Goal: Task Accomplishment & Management: Manage account settings

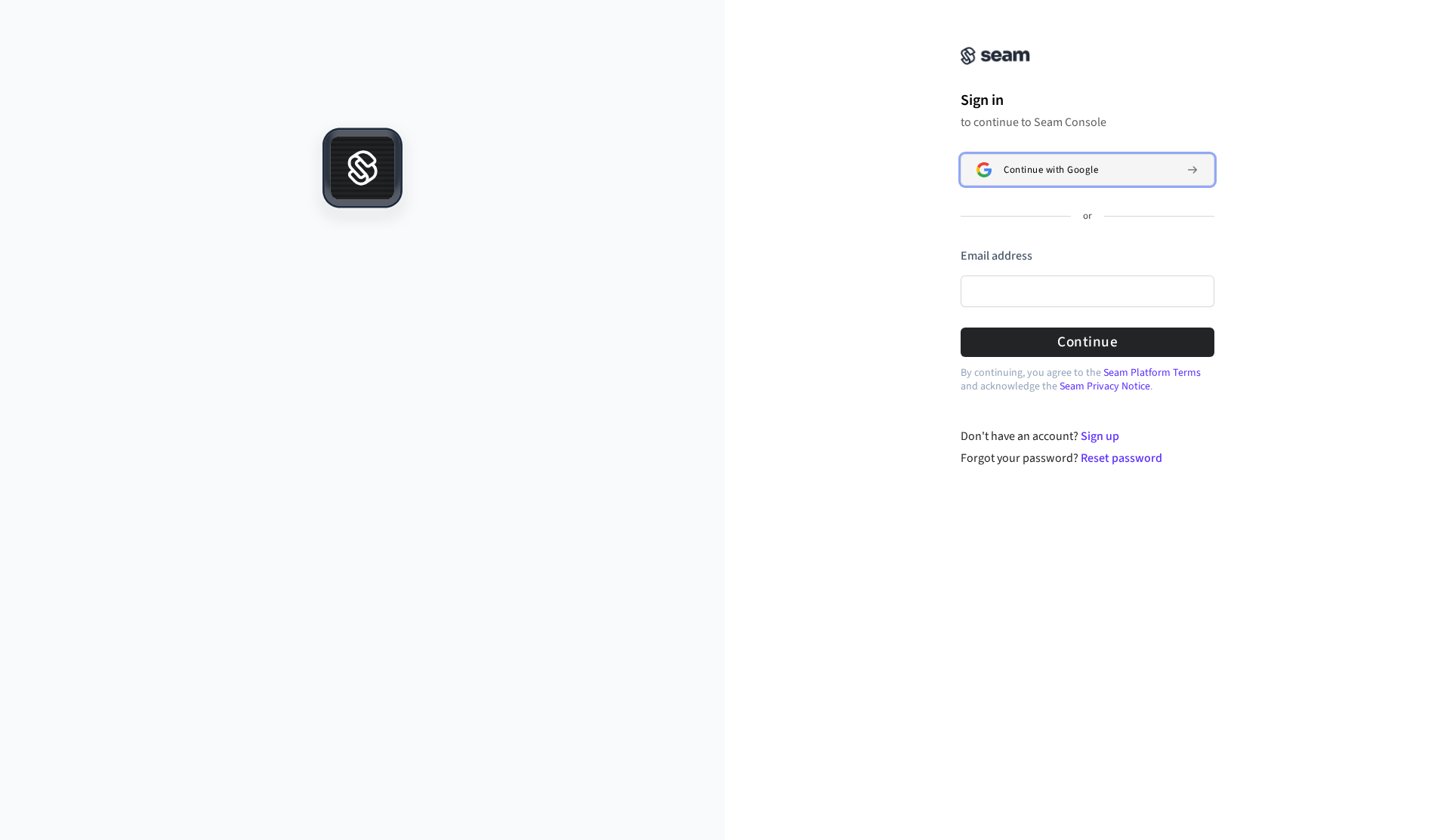
click at [1090, 163] on button "Continue with Google" at bounding box center [1088, 169] width 254 height 31
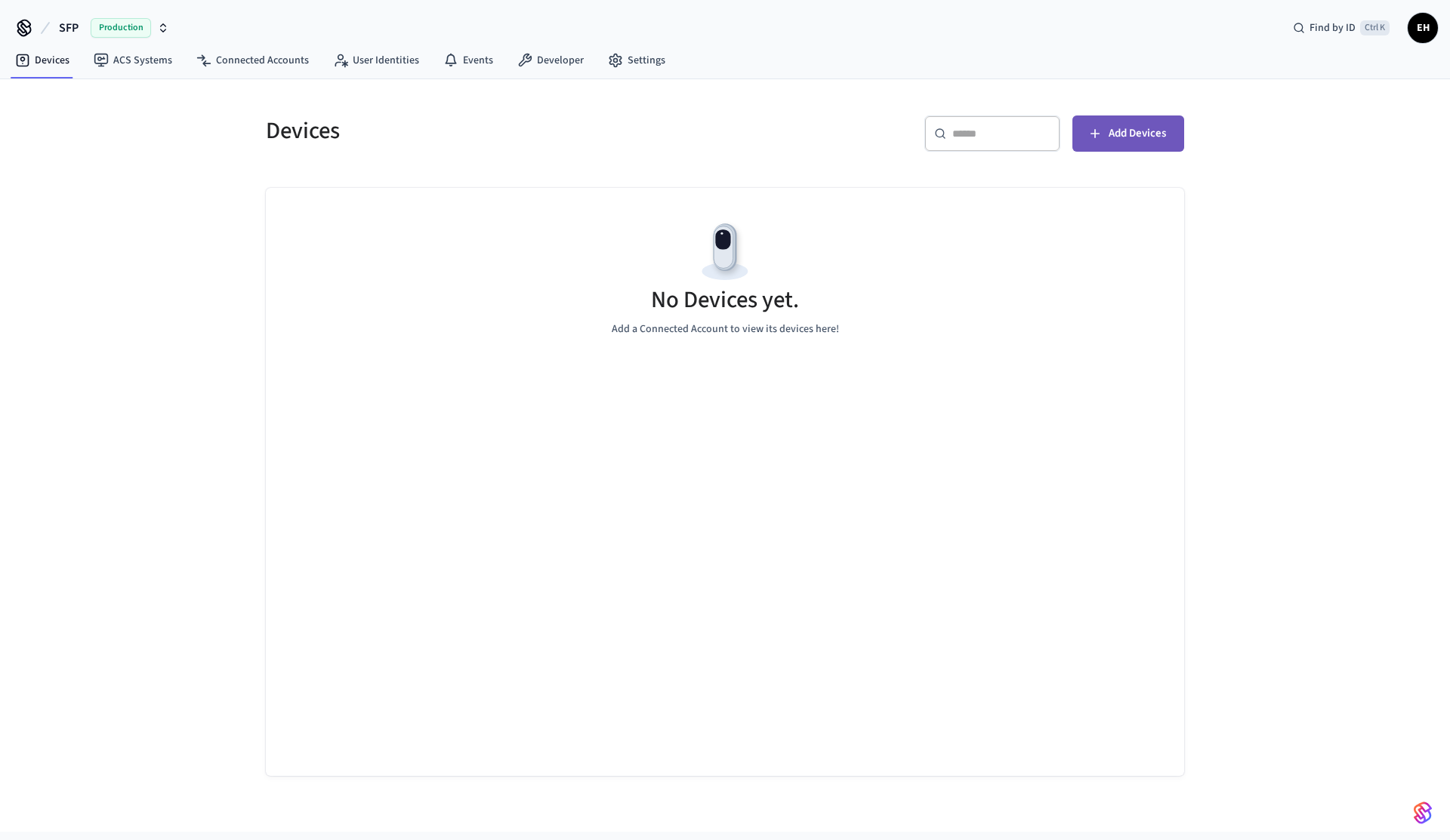
click at [1104, 143] on button "Add Devices" at bounding box center [1128, 133] width 112 height 36
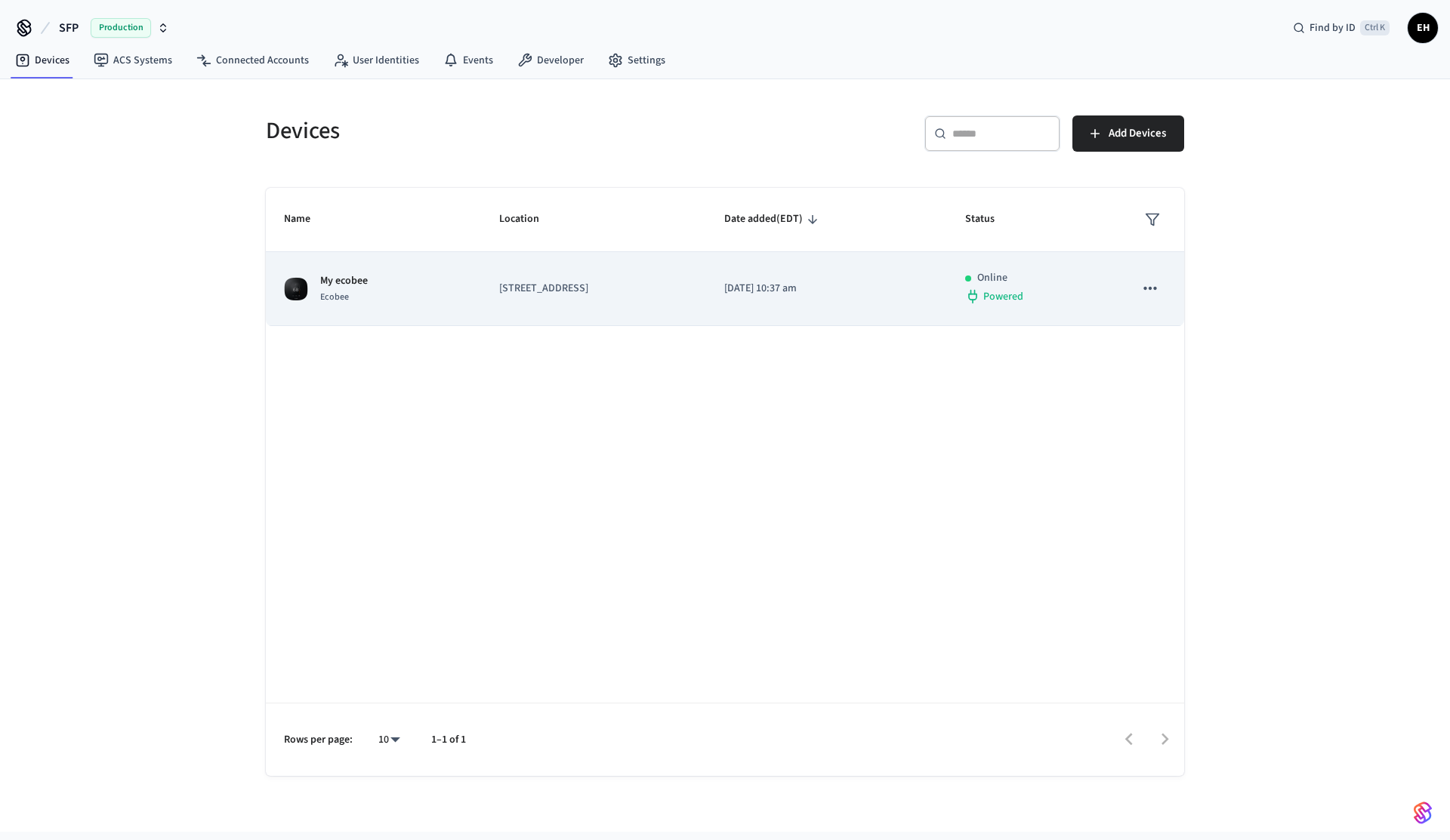
click at [648, 285] on p "[STREET_ADDRESS]" at bounding box center [593, 289] width 189 height 16
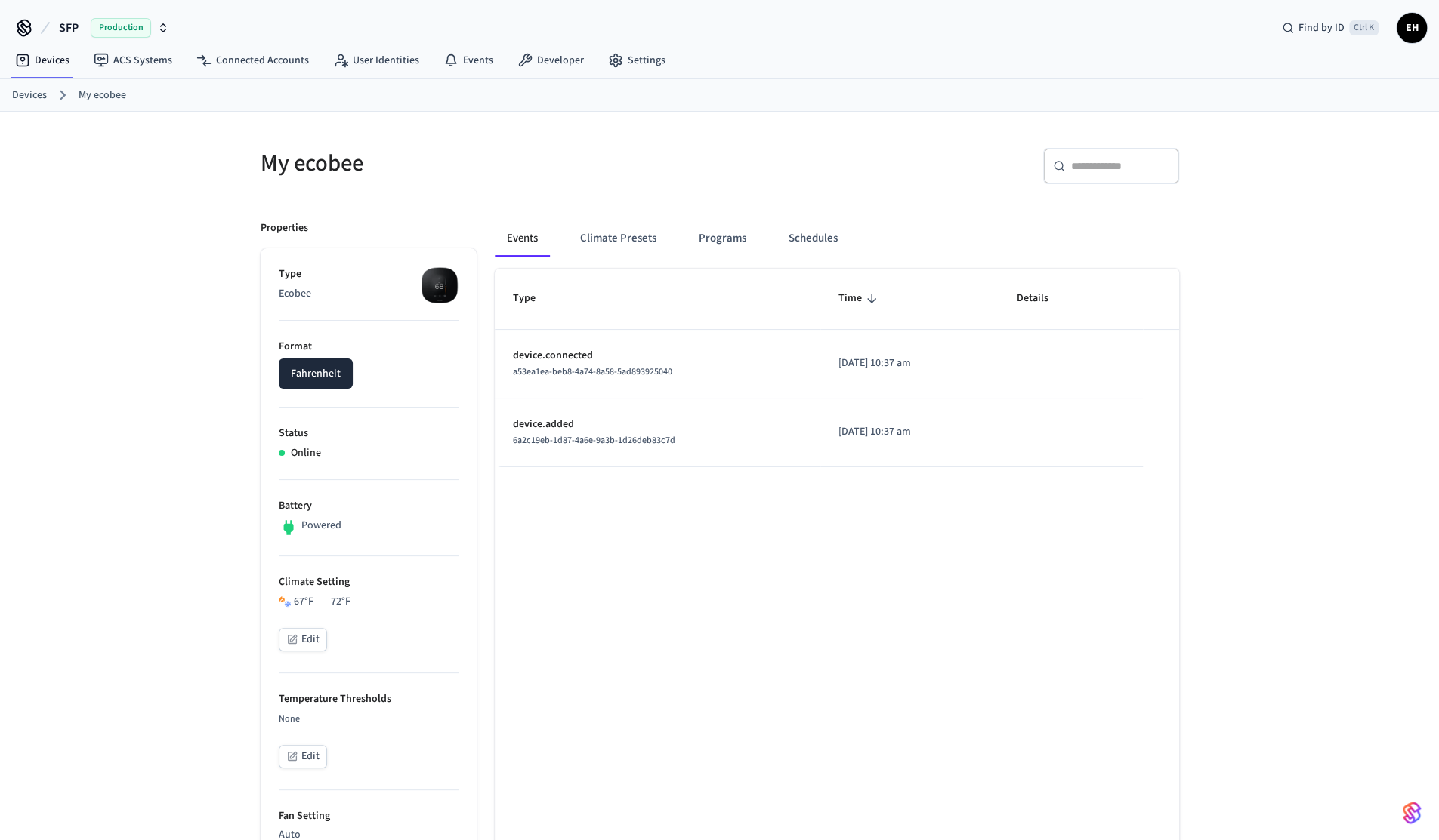
click at [725, 366] on div "a53ea1ea-beb8-4a74-8a58-5ad893925040" at bounding box center [657, 372] width 290 height 16
click at [641, 246] on button "Climate Presets" at bounding box center [618, 238] width 101 height 36
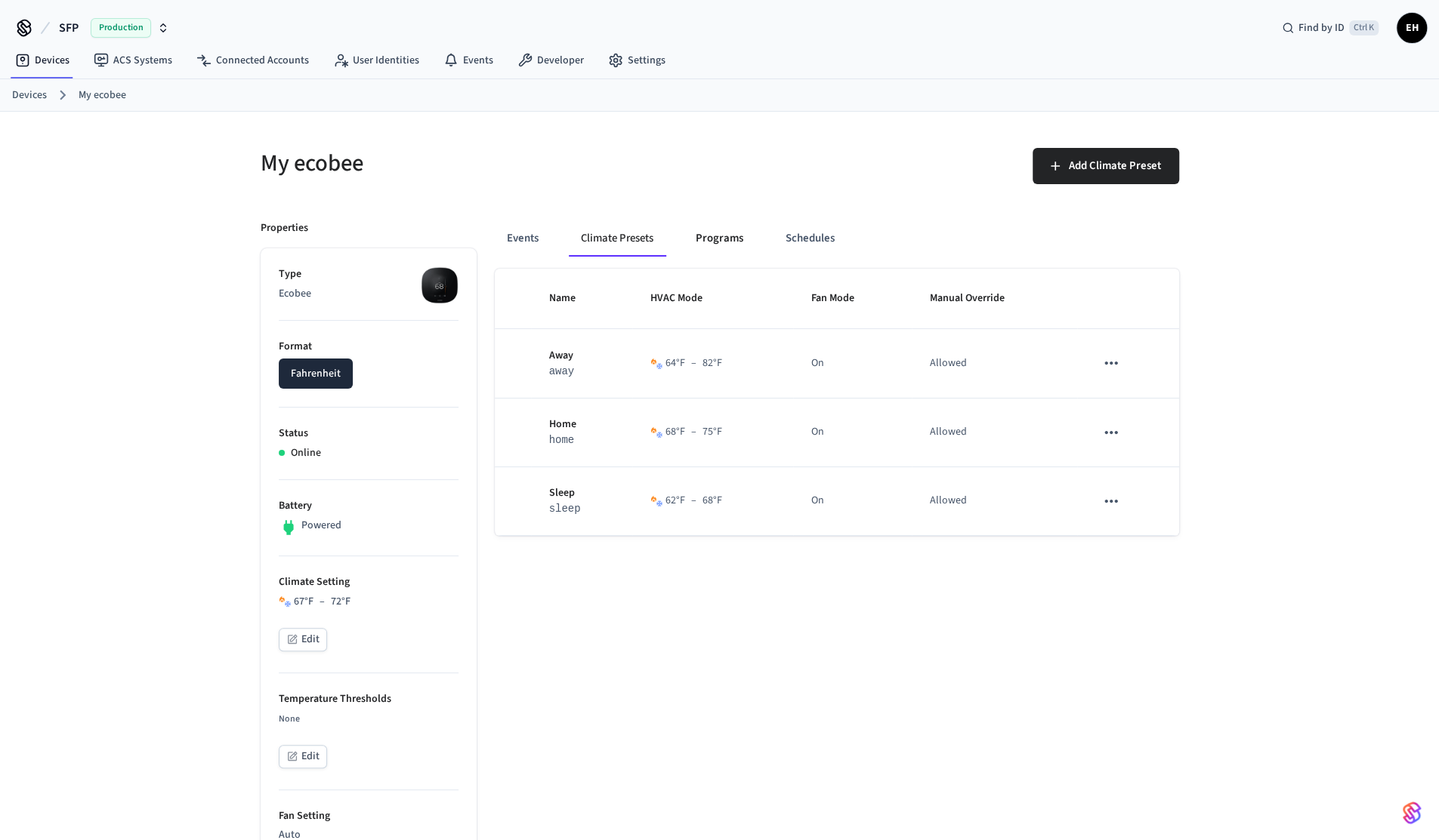
click at [715, 239] on button "Programs" at bounding box center [719, 238] width 72 height 36
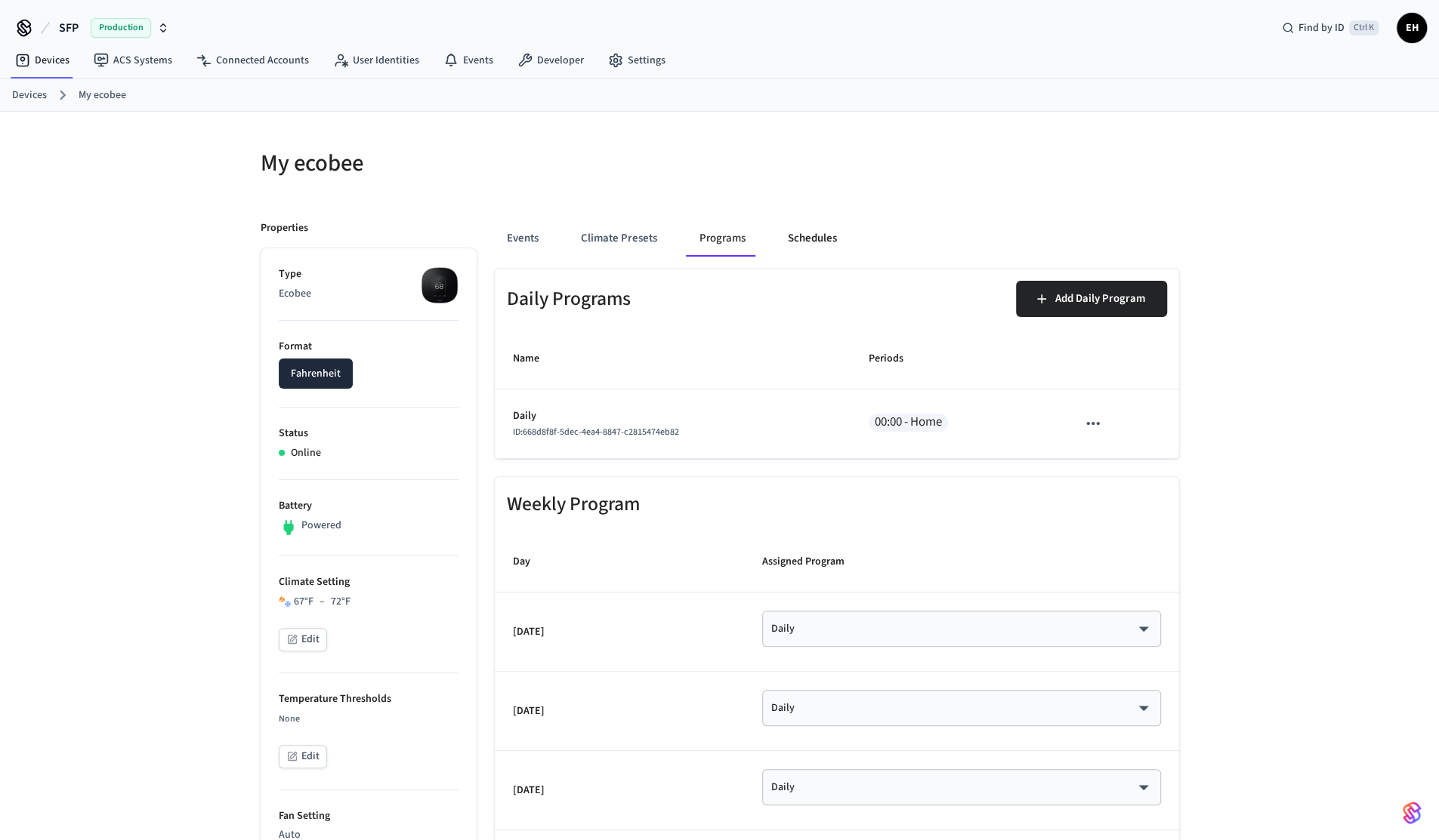
click at [822, 246] on button "Schedules" at bounding box center [812, 238] width 73 height 36
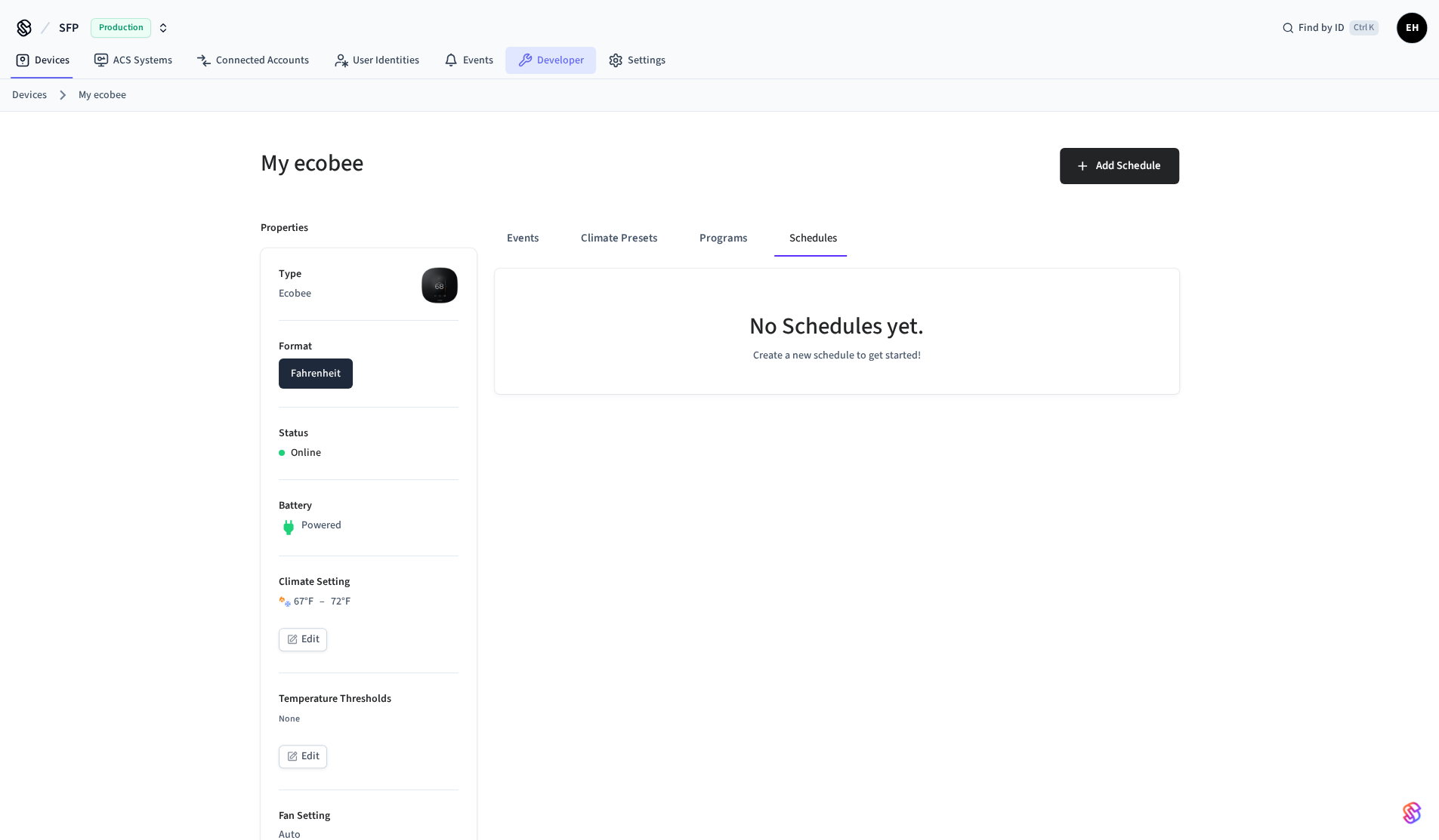
click at [534, 53] on link "Developer" at bounding box center [551, 60] width 91 height 27
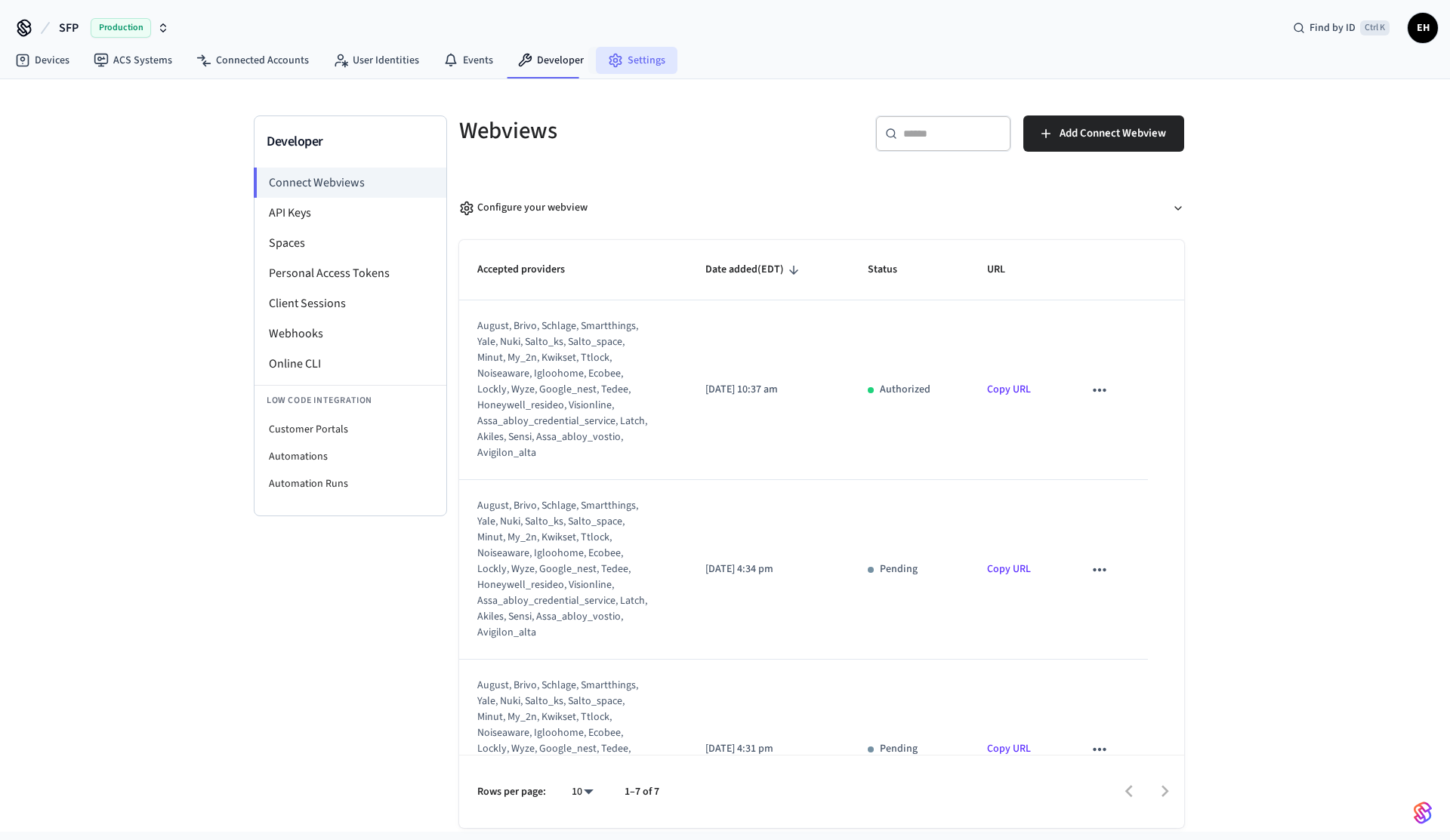
click at [604, 49] on link "Settings" at bounding box center [637, 60] width 81 height 27
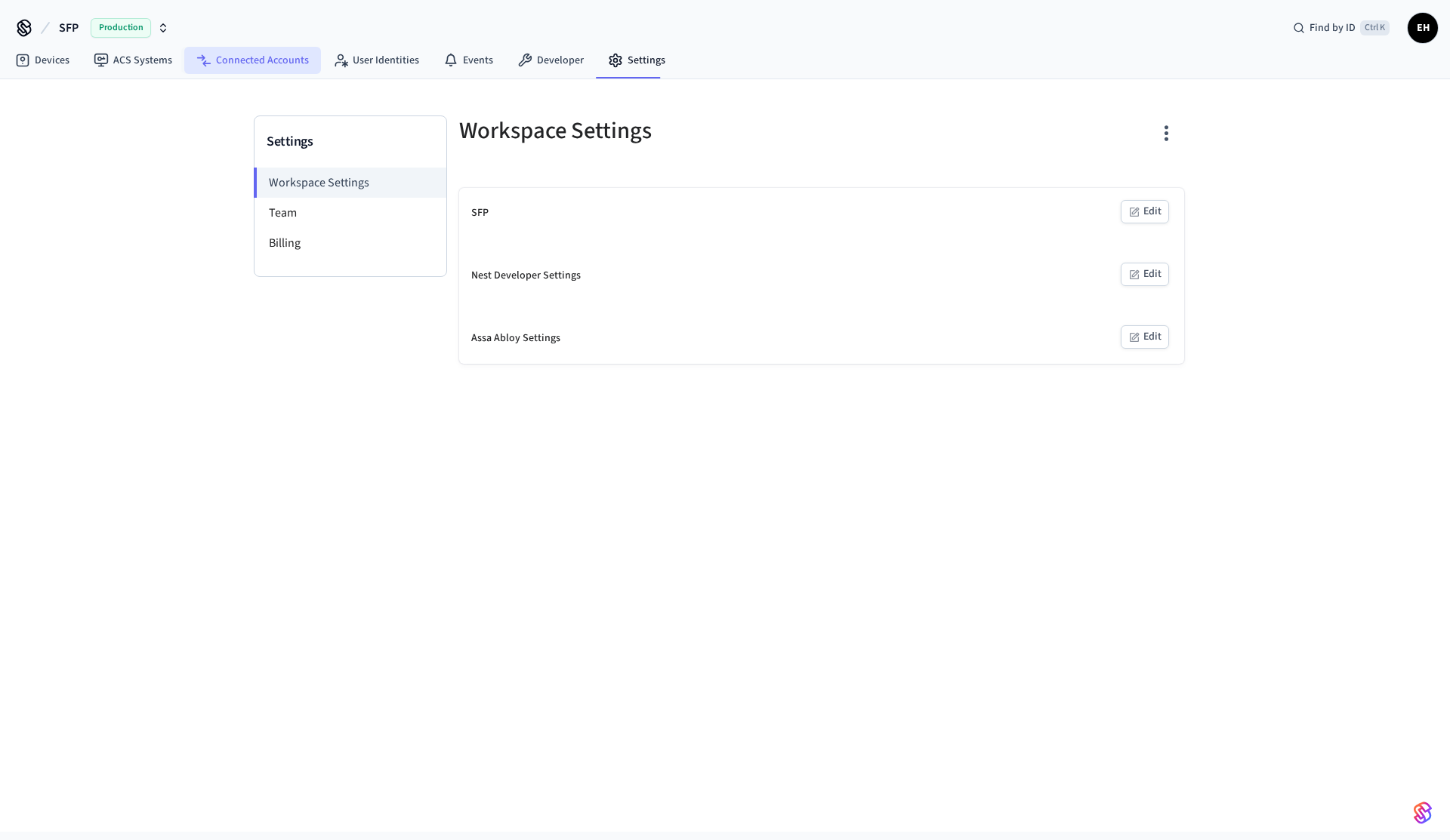
click at [287, 63] on link "Connected Accounts" at bounding box center [252, 60] width 136 height 27
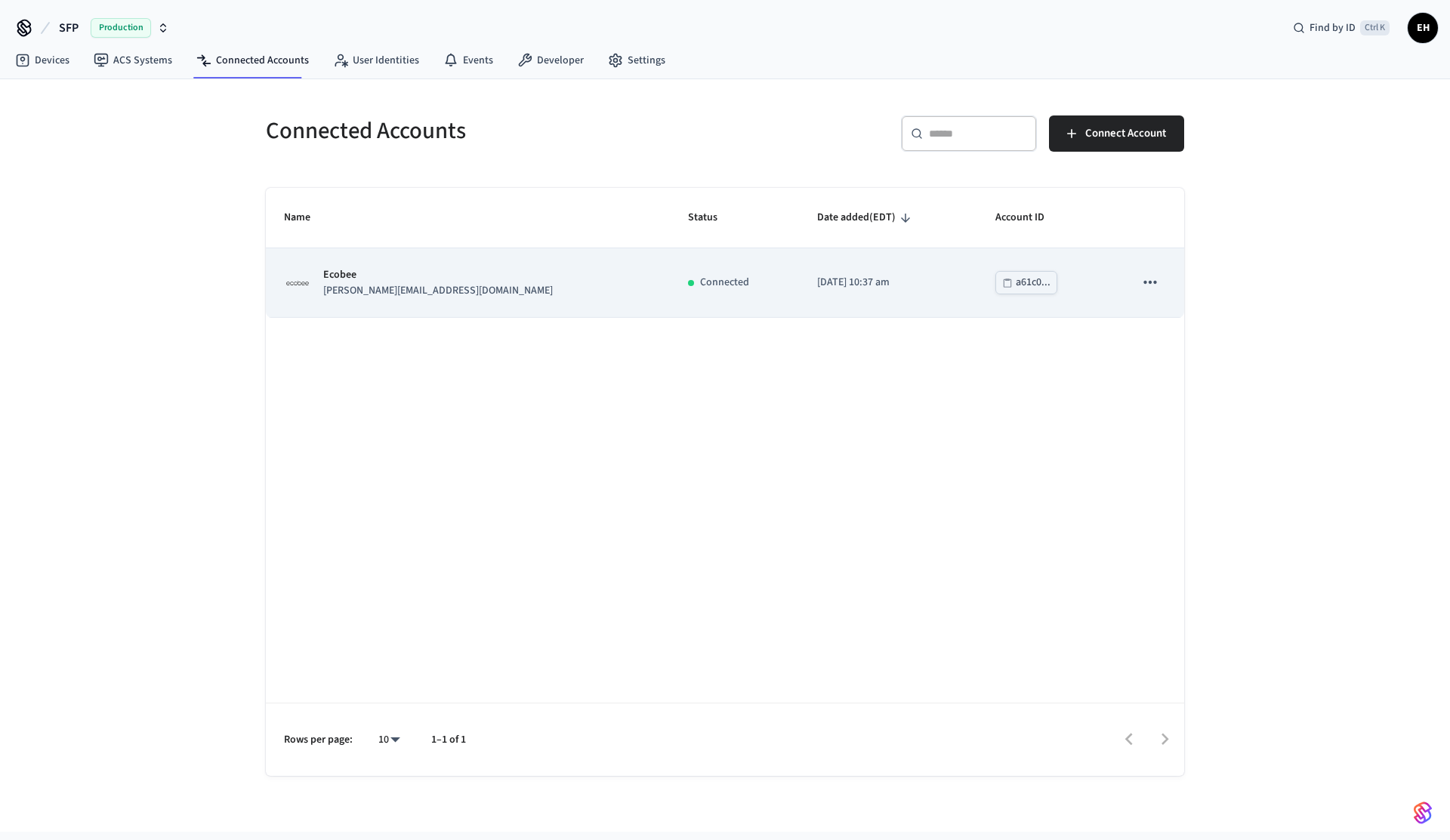
click at [433, 274] on p "Ecobee" at bounding box center [438, 275] width 230 height 16
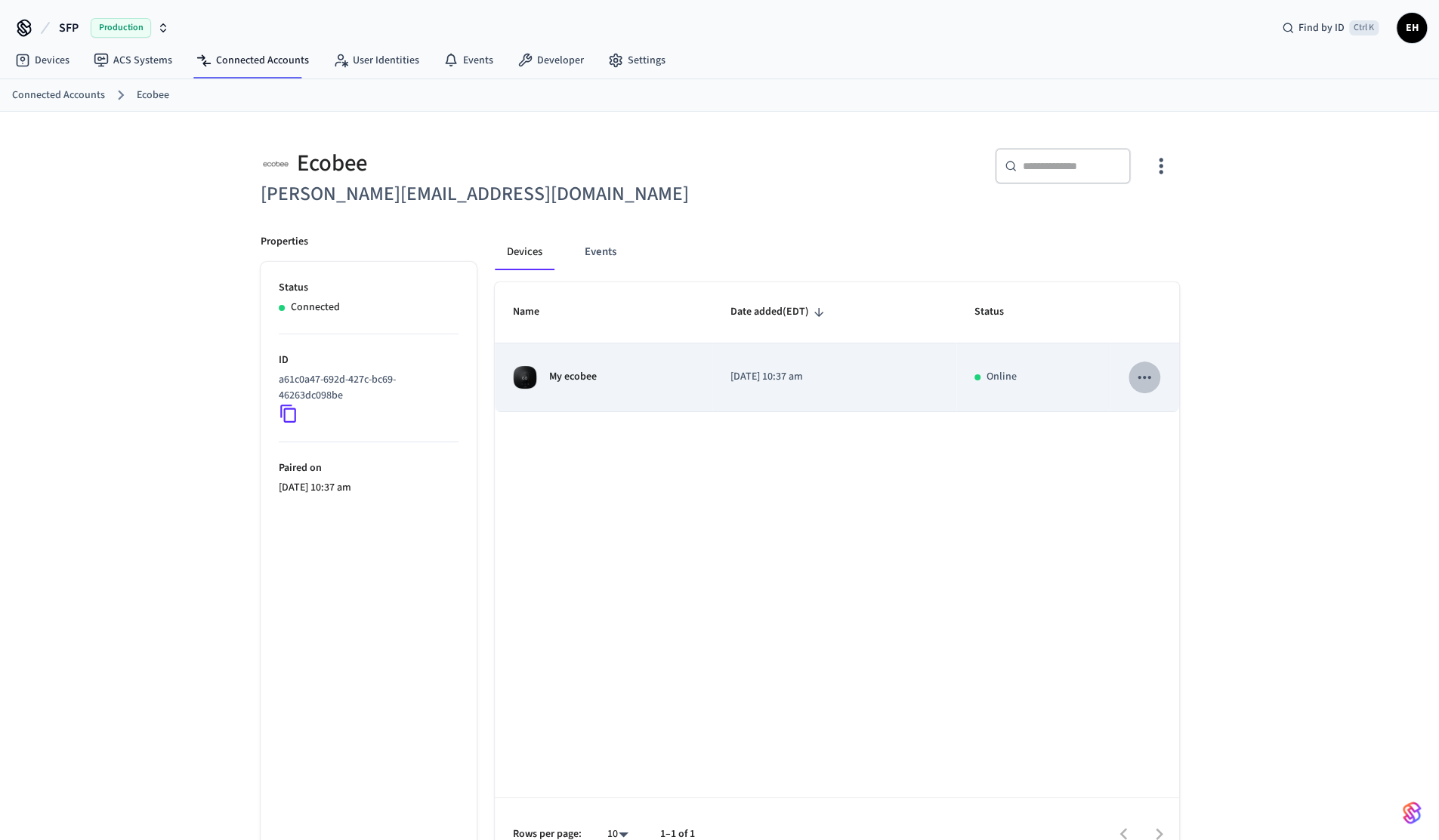
click at [1150, 368] on icon "sticky table" at bounding box center [1143, 377] width 19 height 19
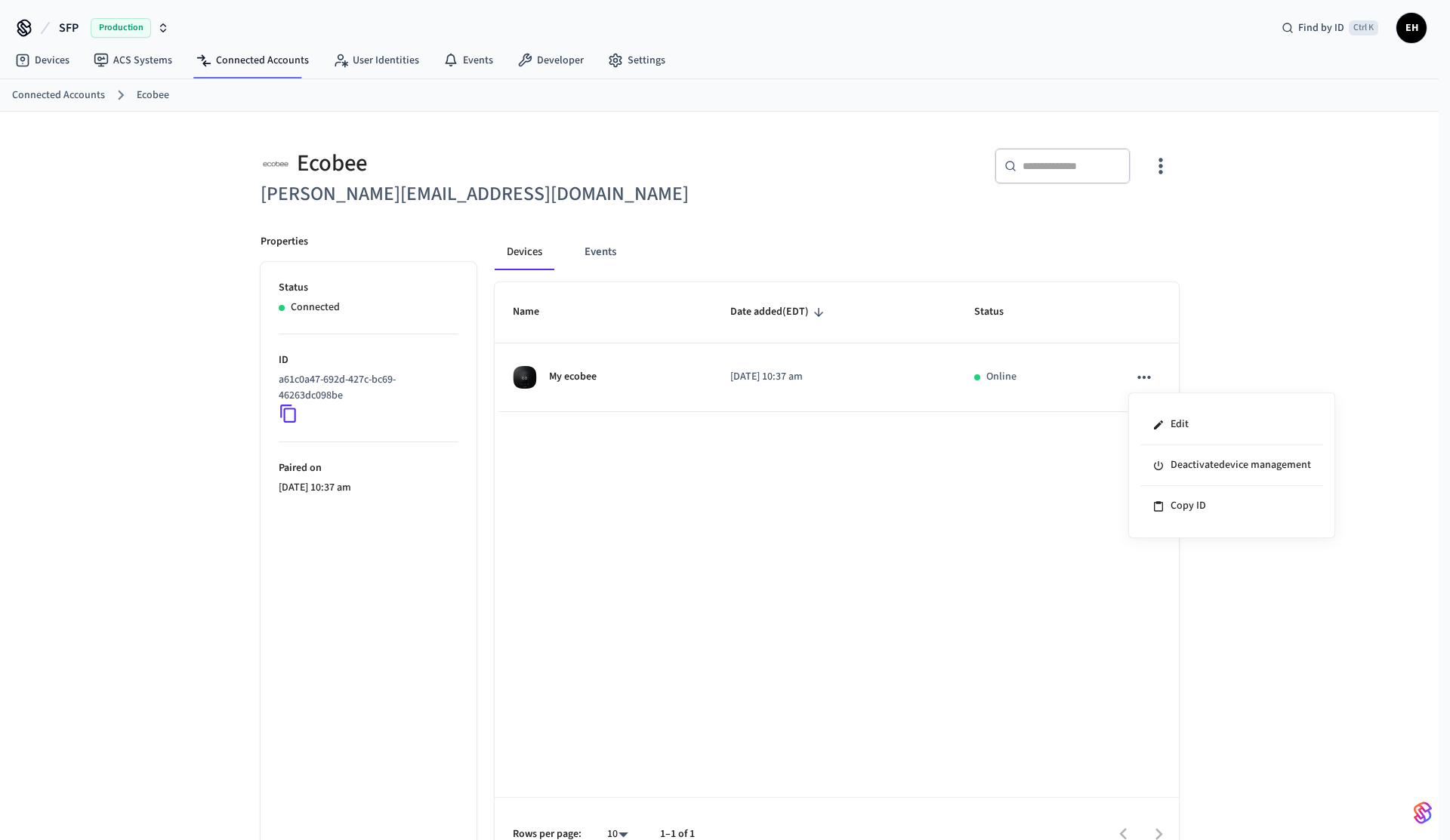
click at [772, 517] on div at bounding box center [725, 420] width 1450 height 840
click at [355, 47] on link "User Identities" at bounding box center [376, 60] width 110 height 27
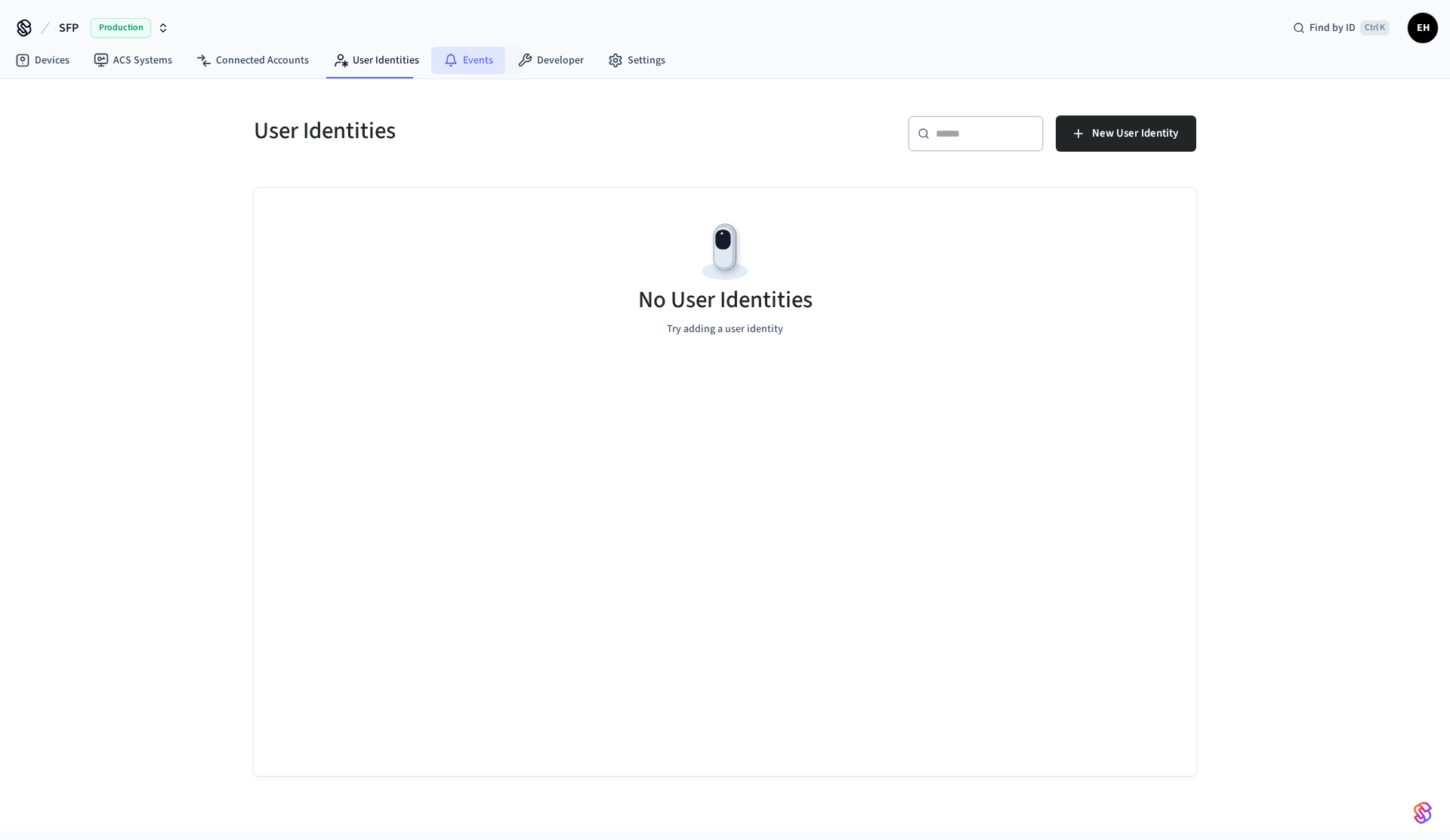
click at [484, 64] on link "Events" at bounding box center [468, 60] width 74 height 27
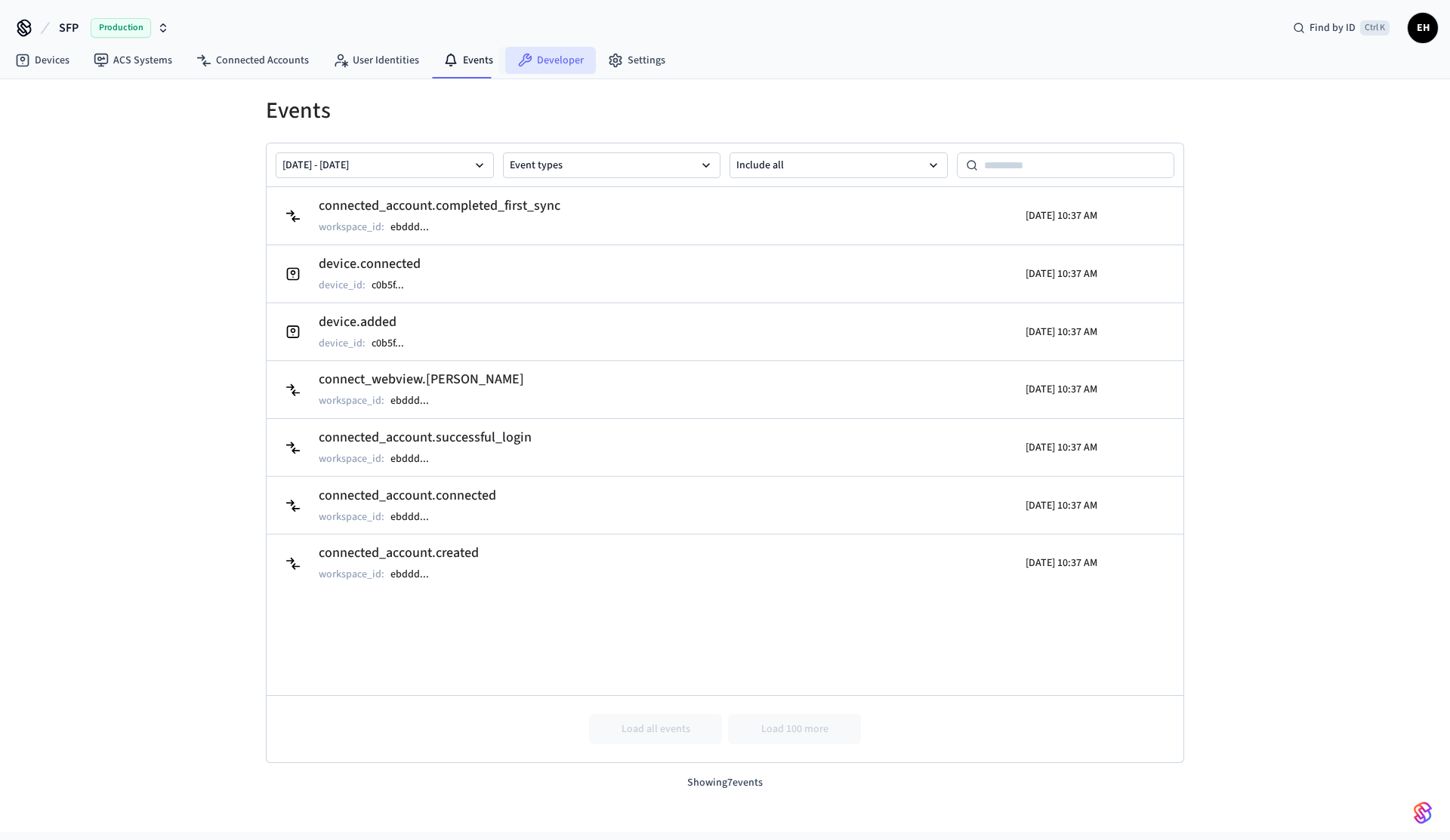
click at [568, 56] on link "Developer" at bounding box center [551, 60] width 91 height 27
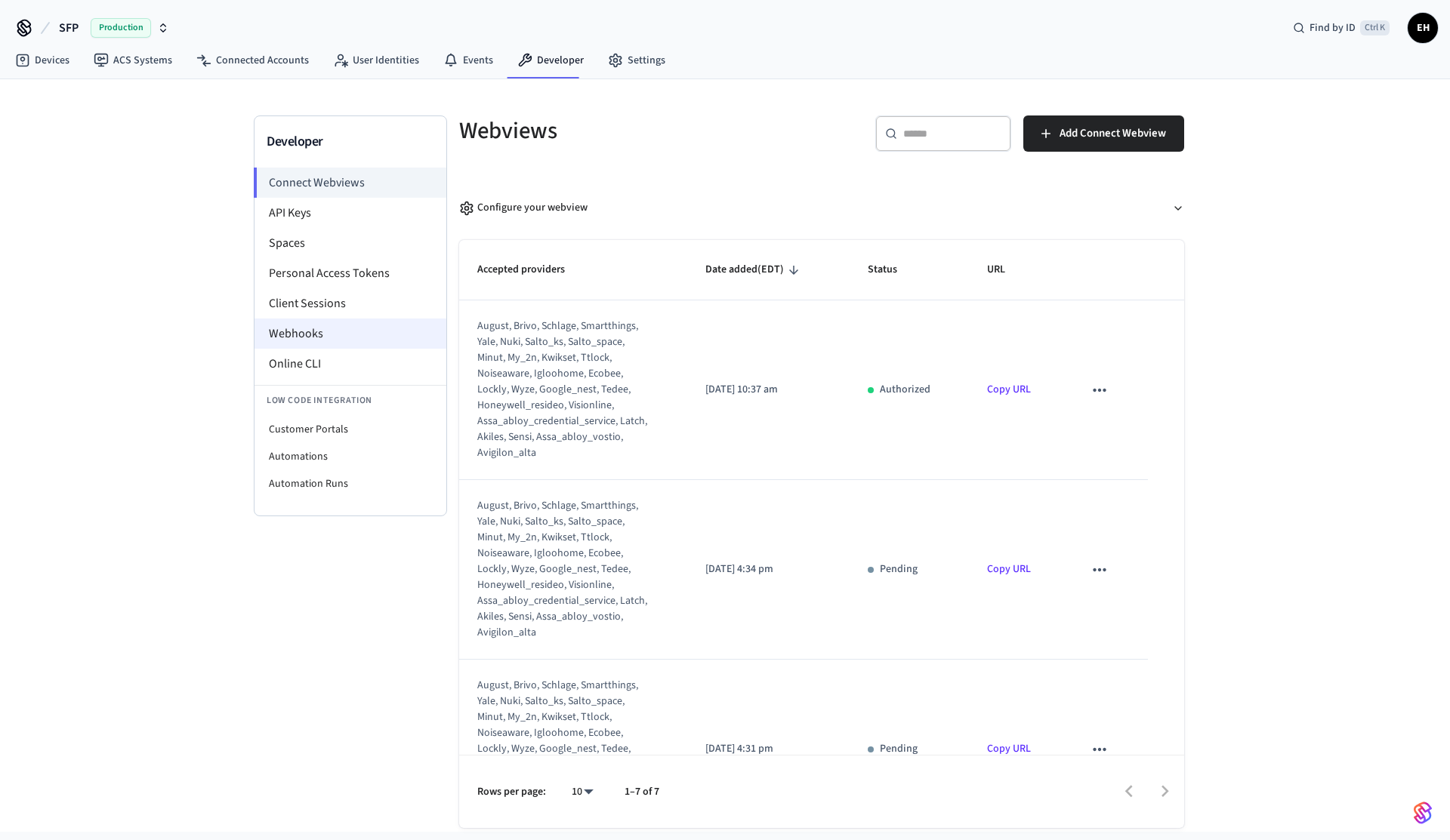
click at [346, 324] on li "Webhooks" at bounding box center [351, 334] width 191 height 30
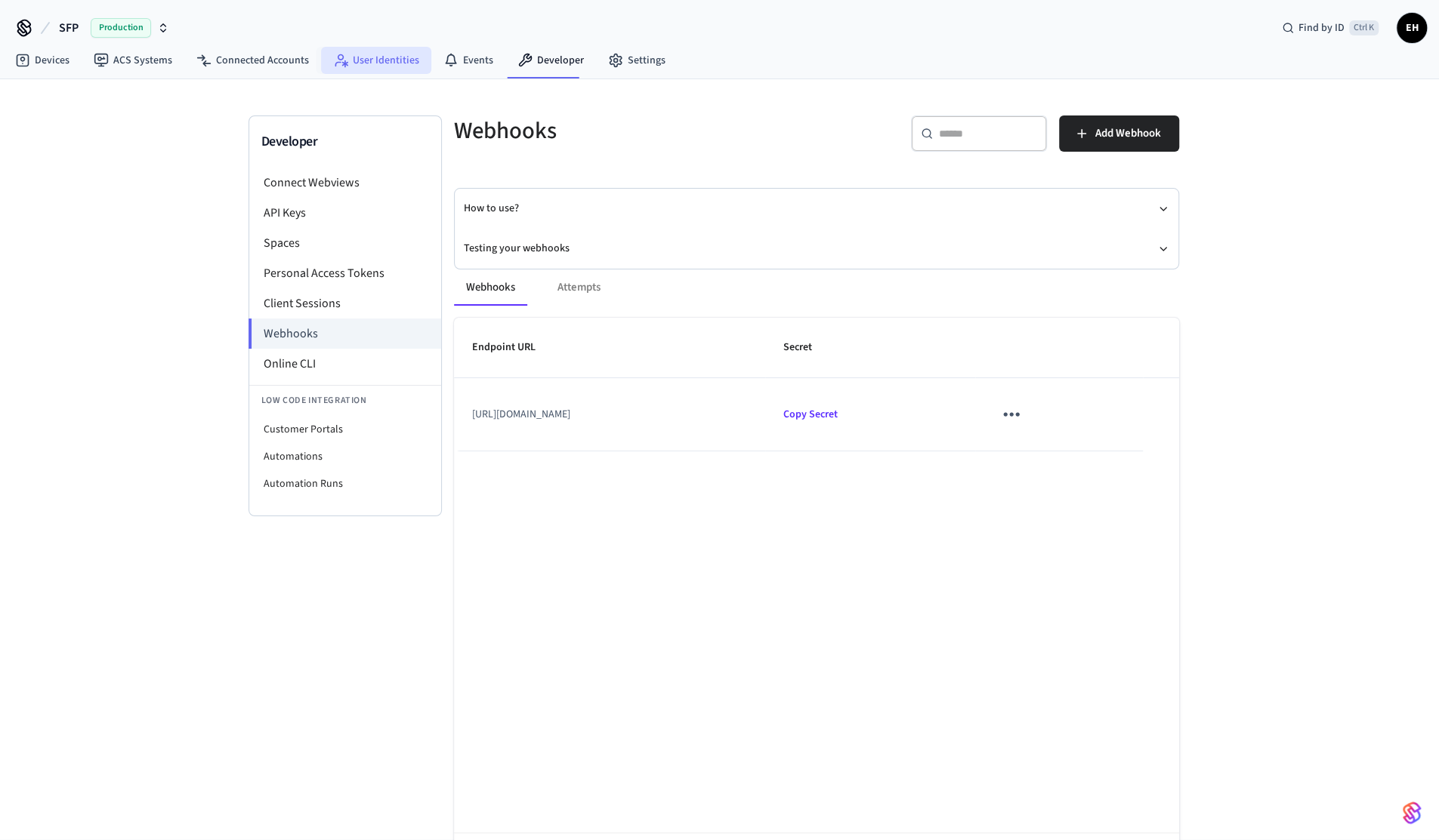
click at [379, 67] on link "User Identities" at bounding box center [376, 60] width 110 height 27
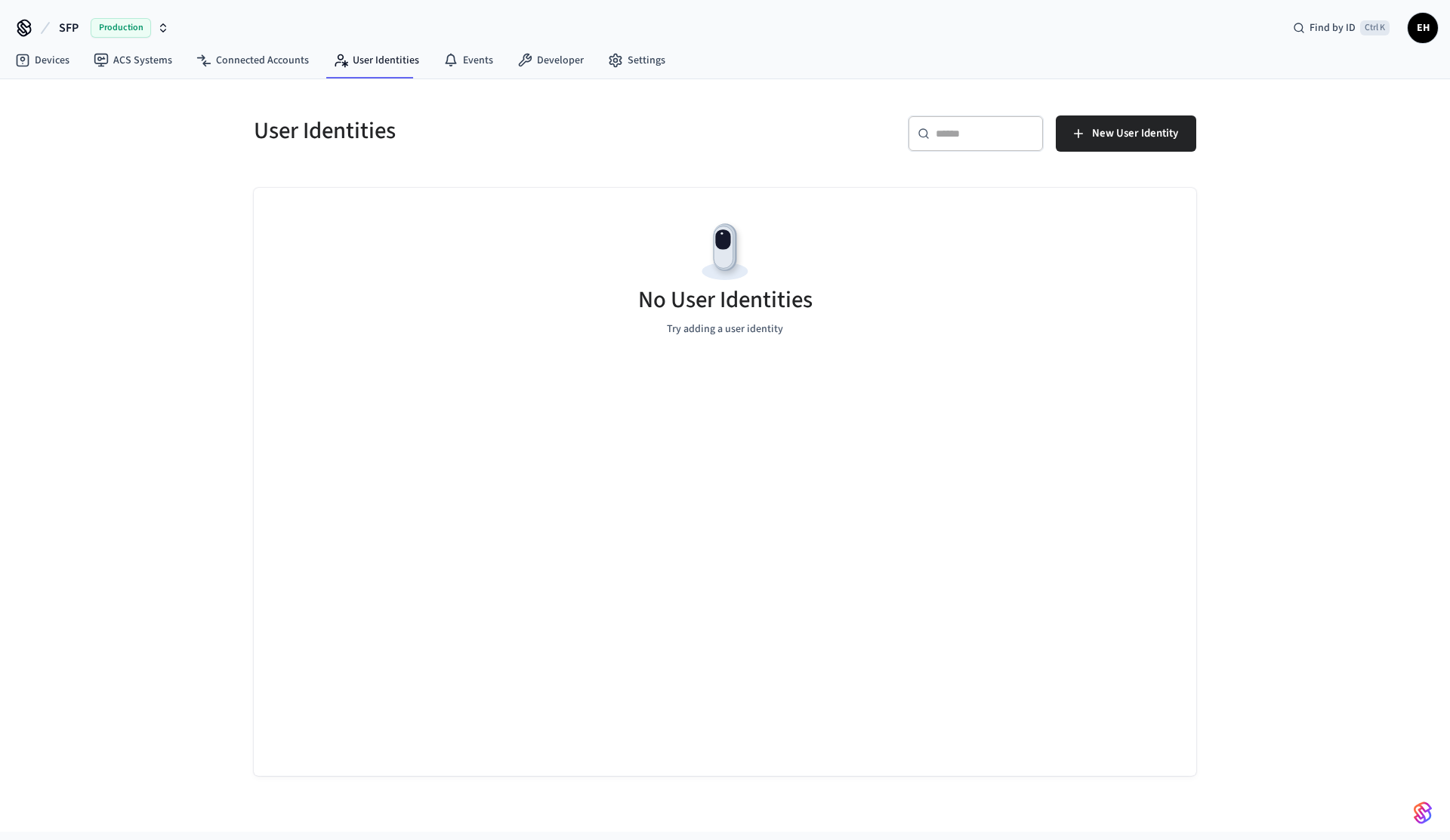
click at [265, 76] on nav "Devices ACS Systems Connected Accounts User Identities Events Developer Settings" at bounding box center [340, 61] width 674 height 35
click at [266, 61] on link "Connected Accounts" at bounding box center [252, 60] width 136 height 27
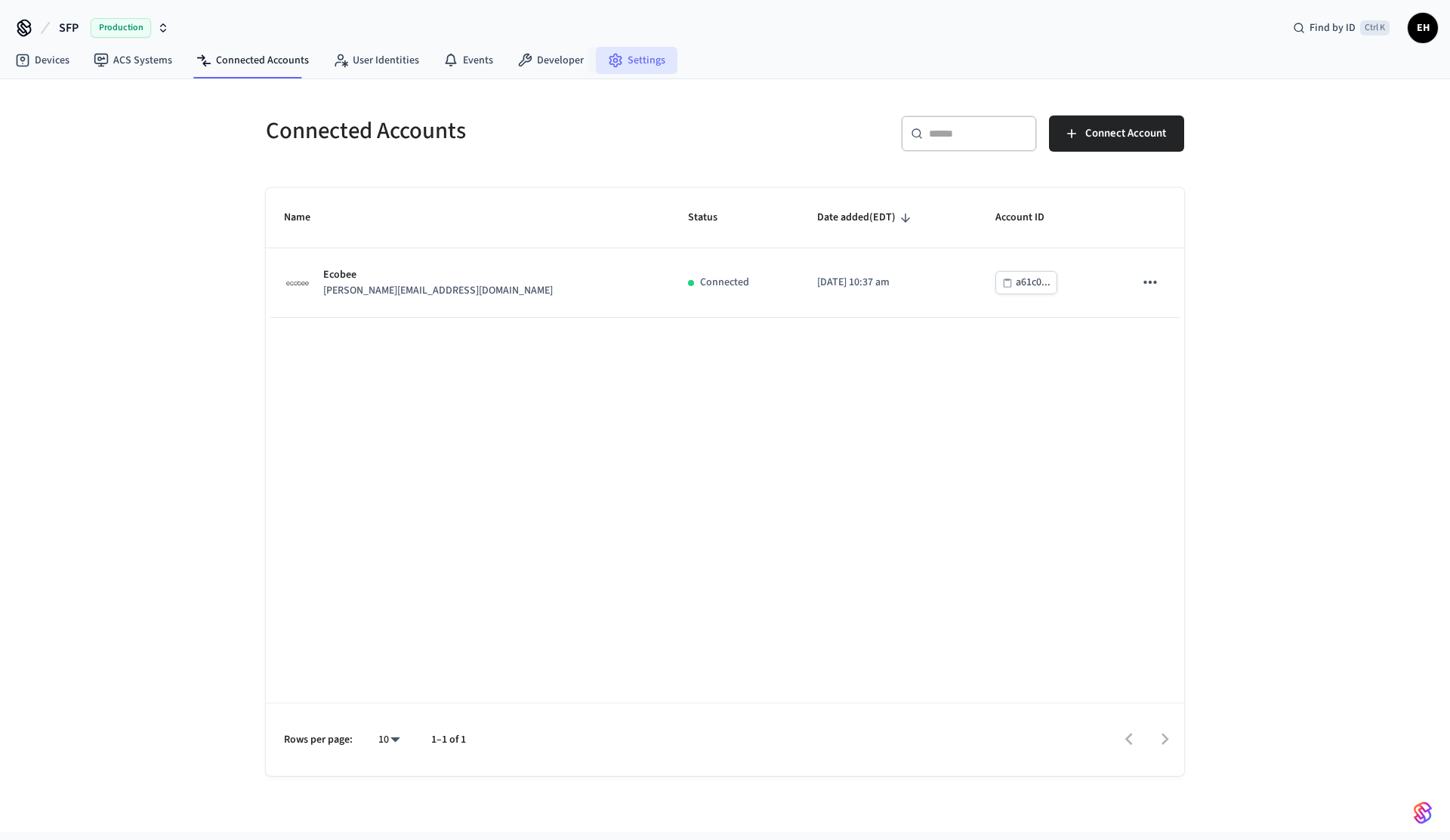
click at [626, 59] on link "Settings" at bounding box center [637, 60] width 81 height 27
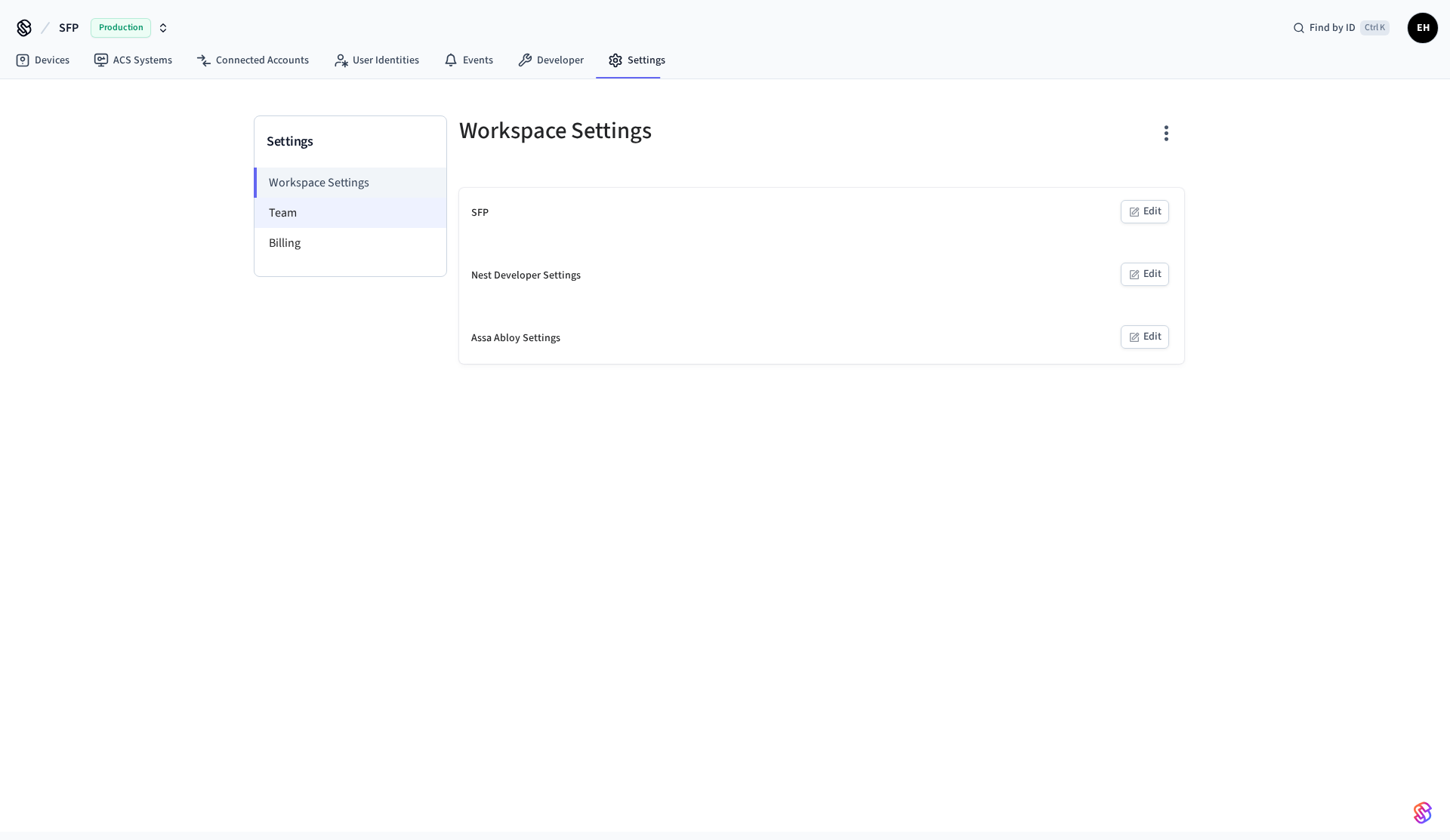
click at [374, 221] on li "Team" at bounding box center [351, 213] width 191 height 30
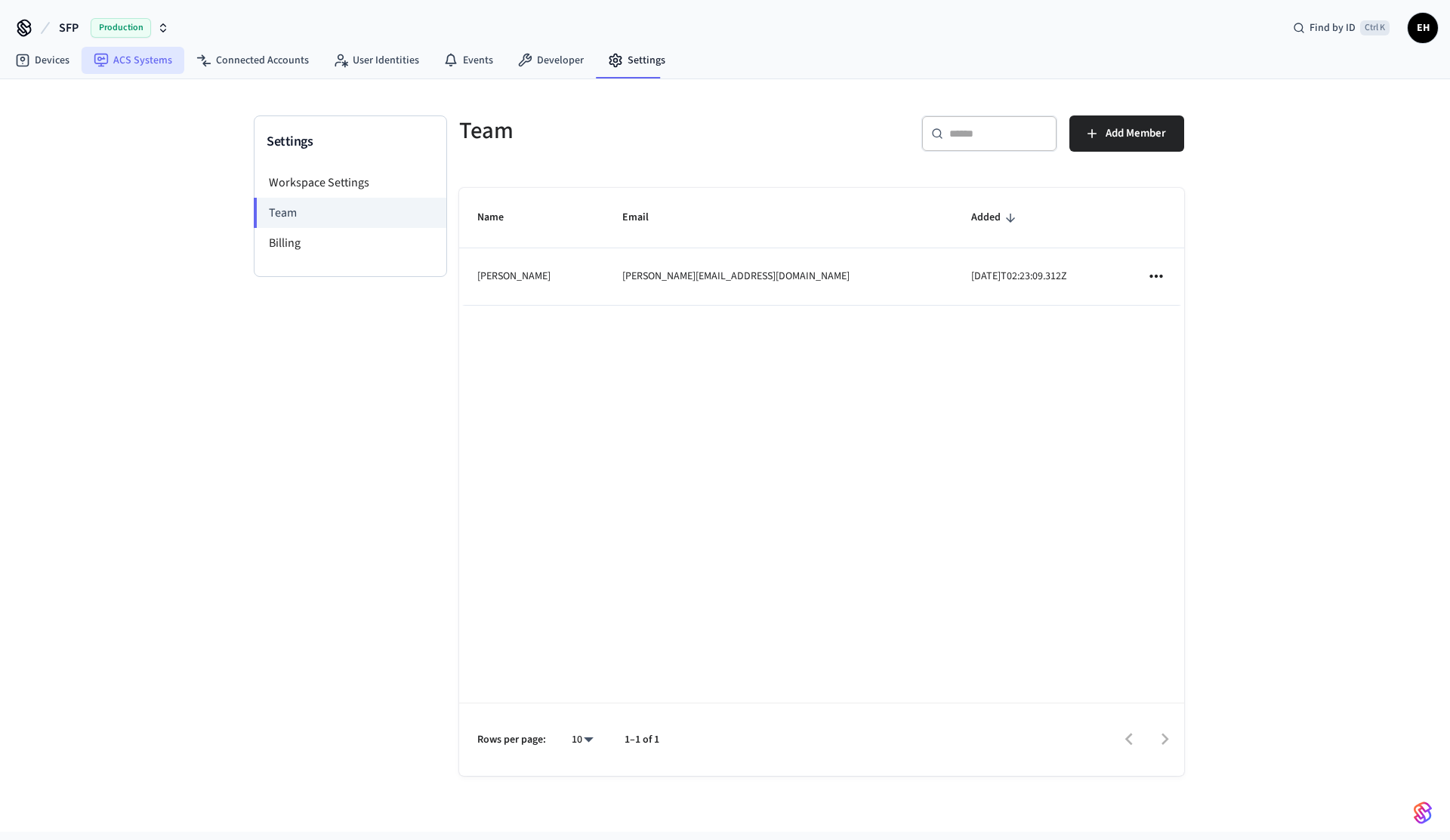
click at [144, 59] on link "ACS Systems" at bounding box center [132, 60] width 102 height 27
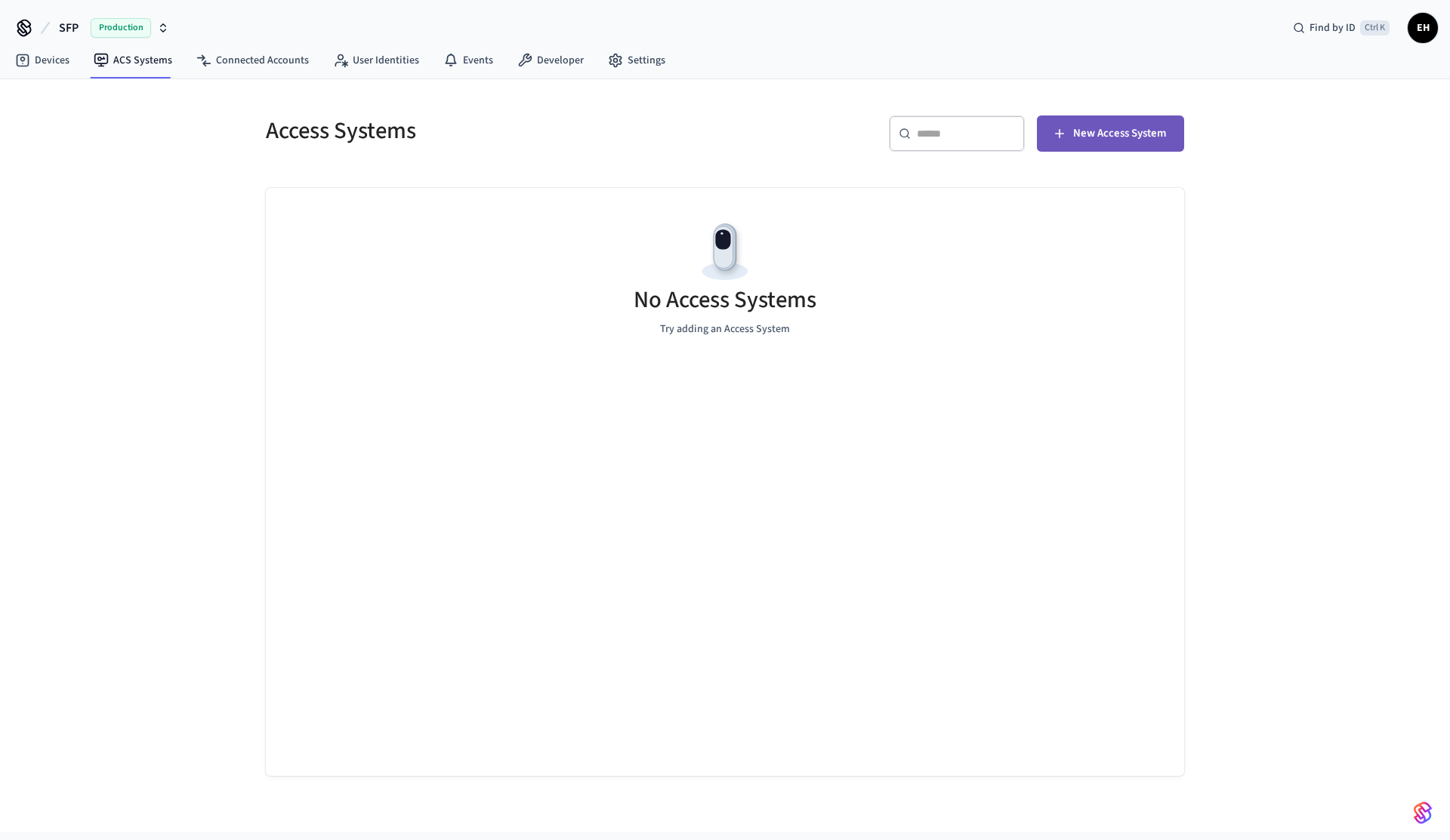
click at [1159, 128] on span "New Access System" at bounding box center [1120, 133] width 93 height 19
click at [282, 70] on link "Connected Accounts" at bounding box center [252, 60] width 136 height 27
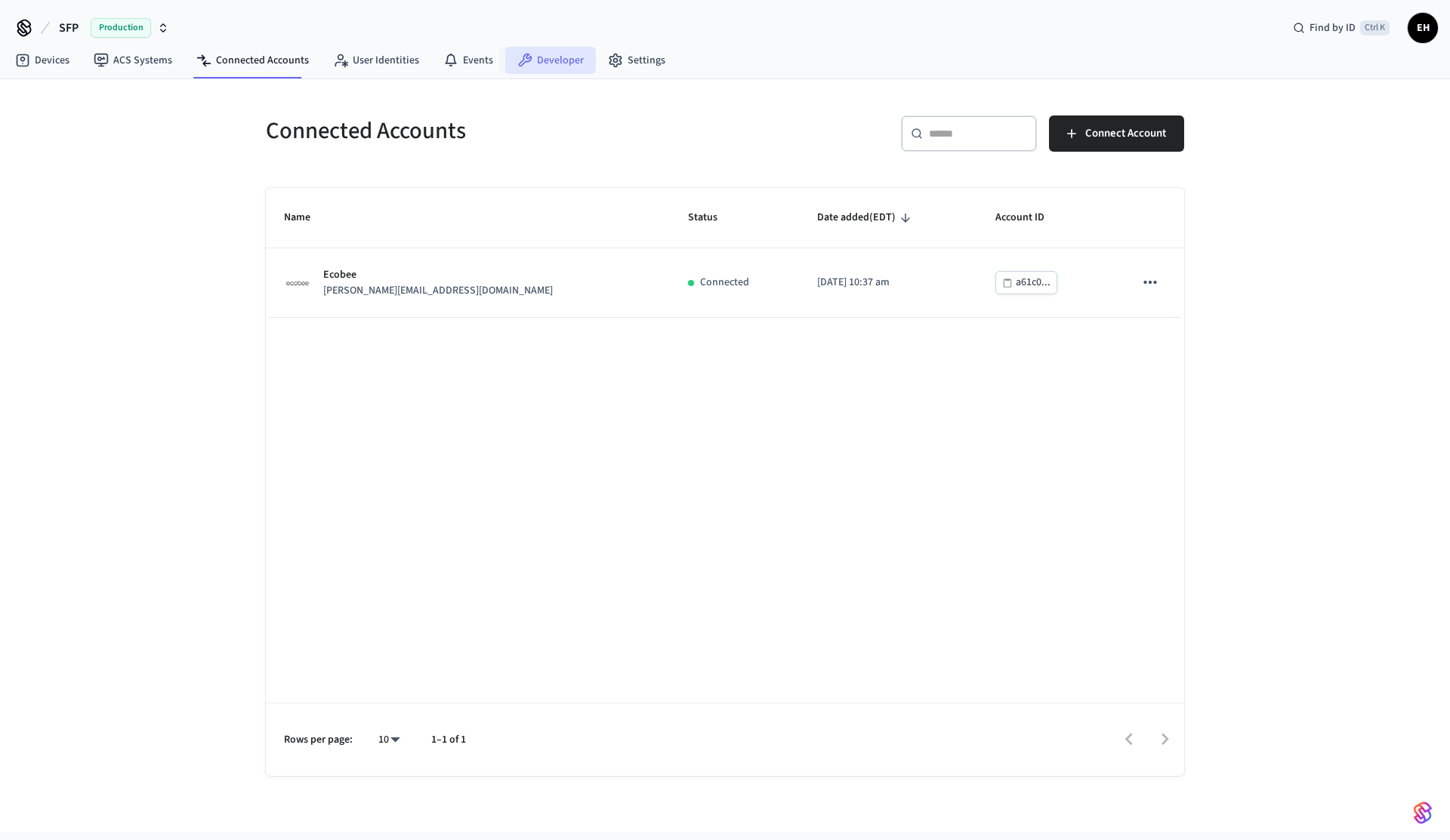
click at [538, 65] on link "Developer" at bounding box center [551, 60] width 91 height 27
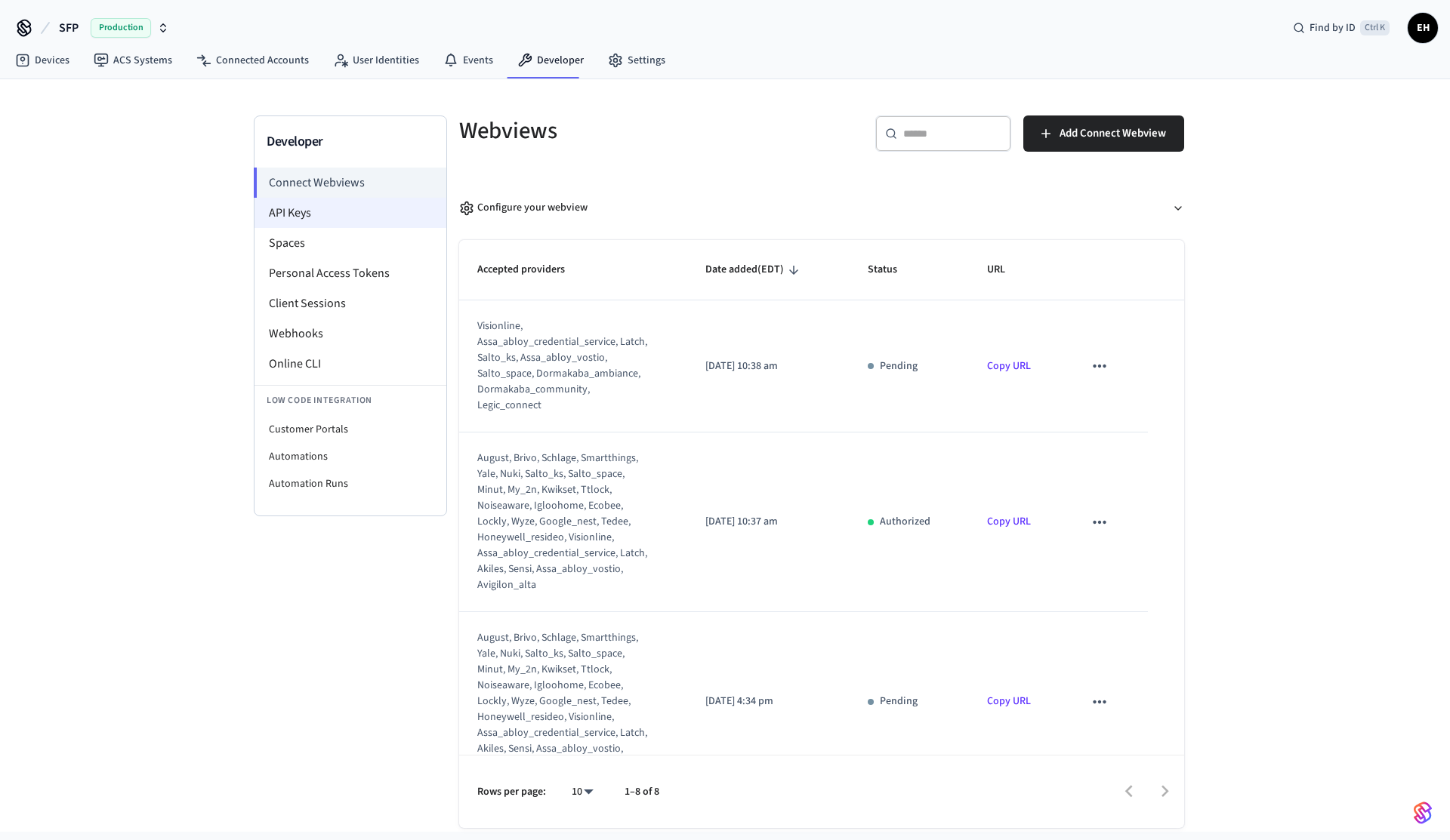
click at [332, 215] on li "API Keys" at bounding box center [351, 213] width 191 height 30
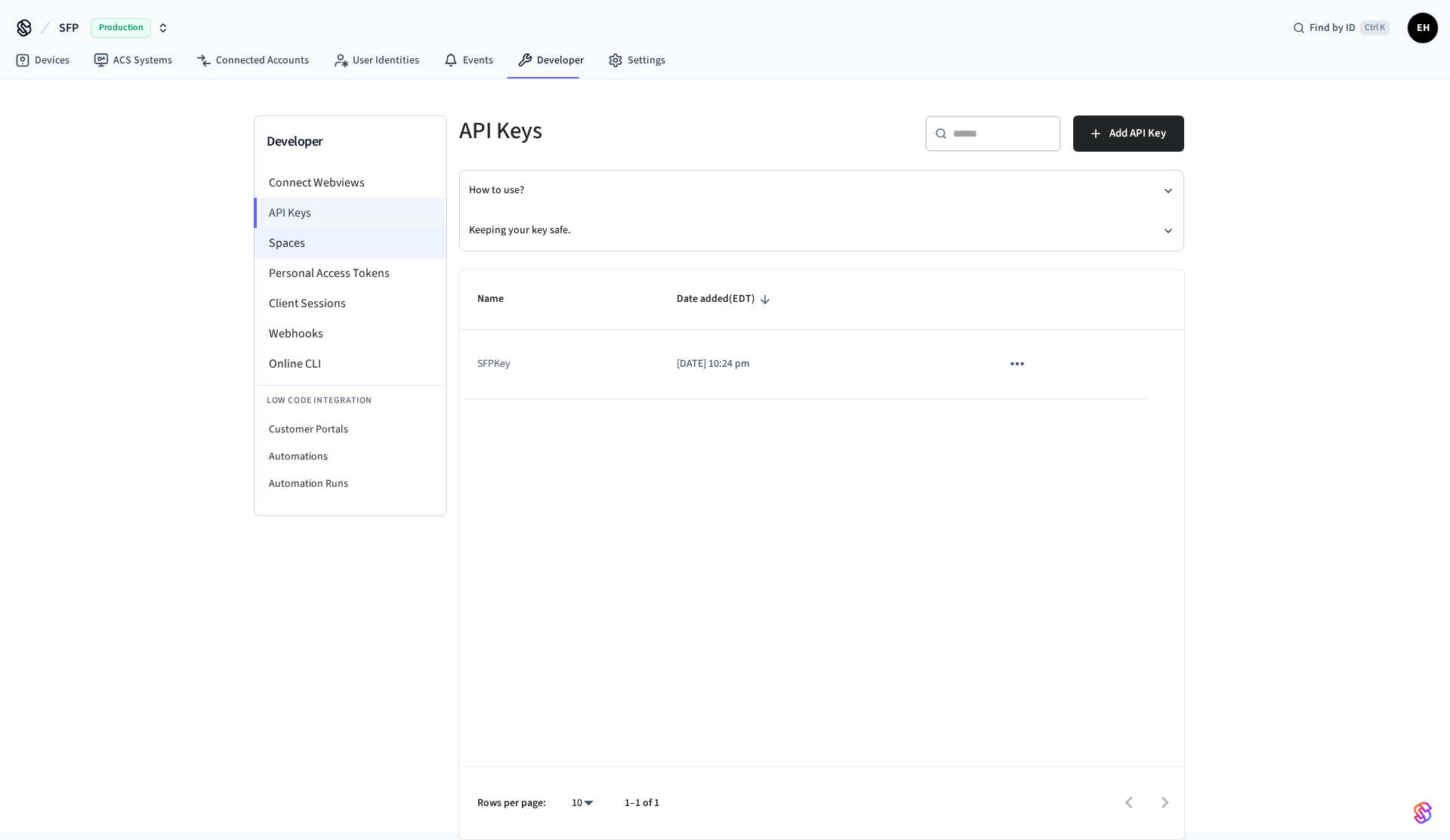
click at [318, 232] on li "Spaces" at bounding box center [351, 243] width 191 height 30
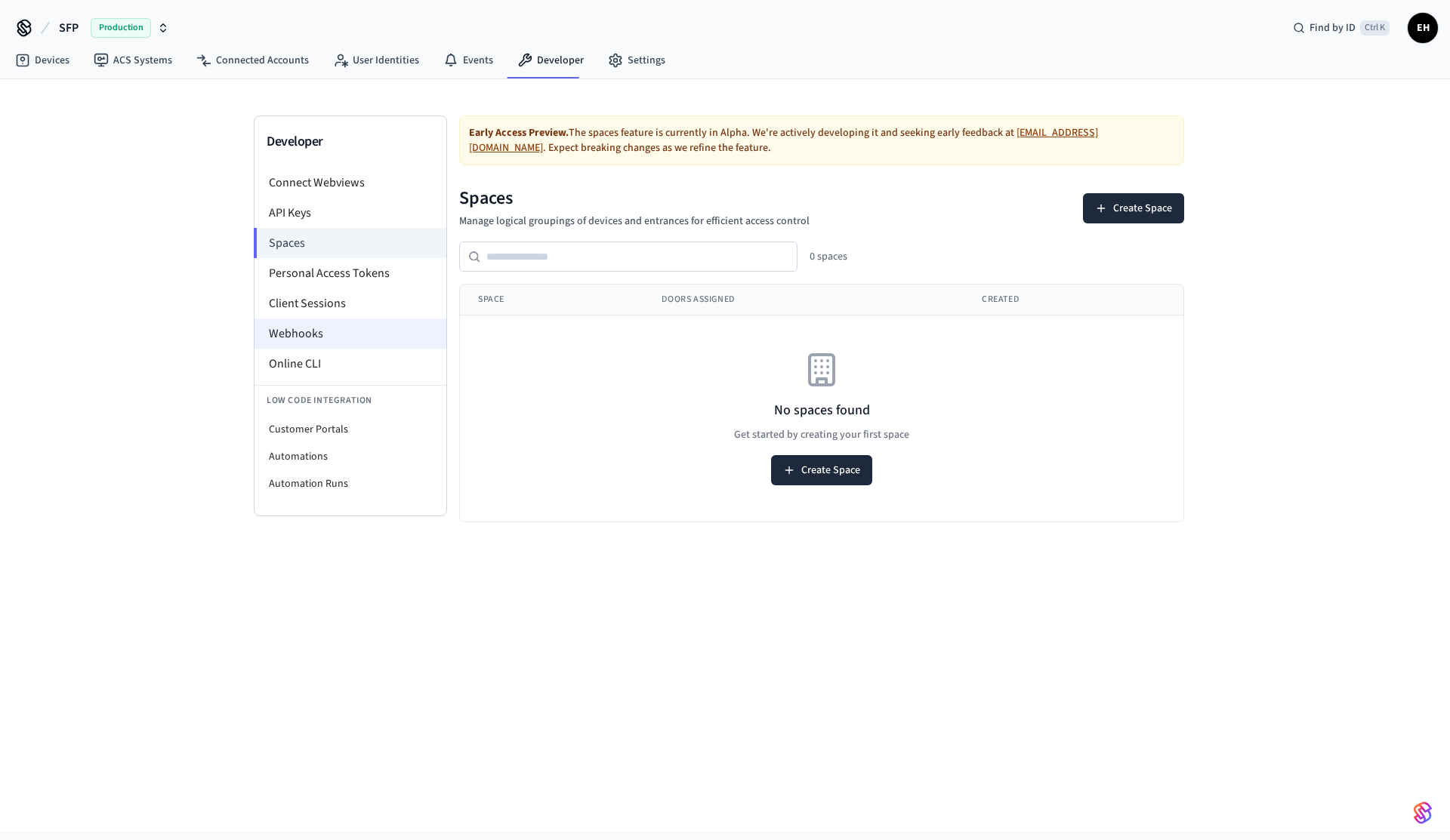
click at [310, 339] on li "Webhooks" at bounding box center [351, 334] width 191 height 30
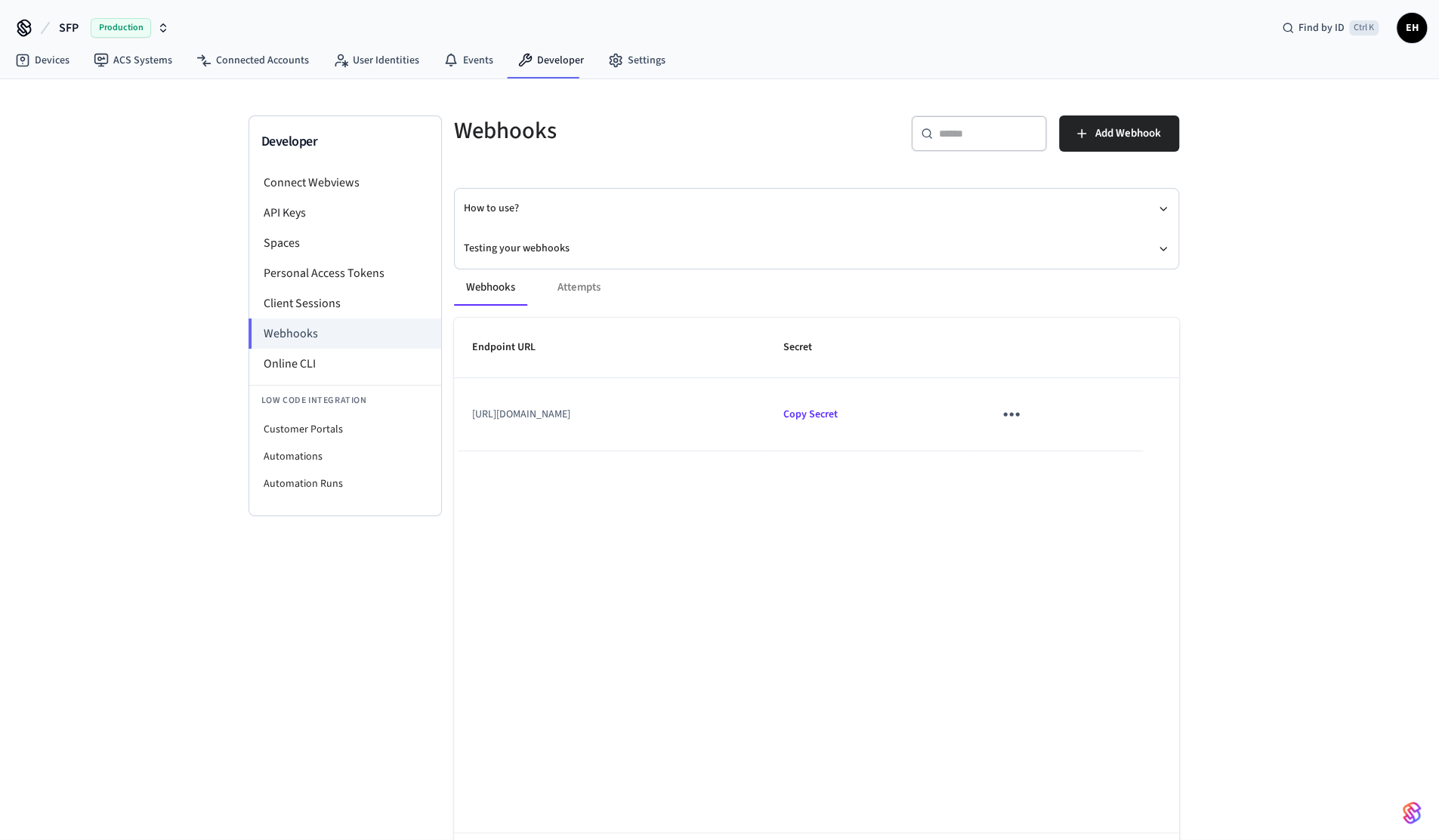
click at [1022, 413] on icon "sticky table" at bounding box center [1011, 414] width 24 height 24
click at [1132, 453] on li "Edit" at bounding box center [1127, 458] width 72 height 41
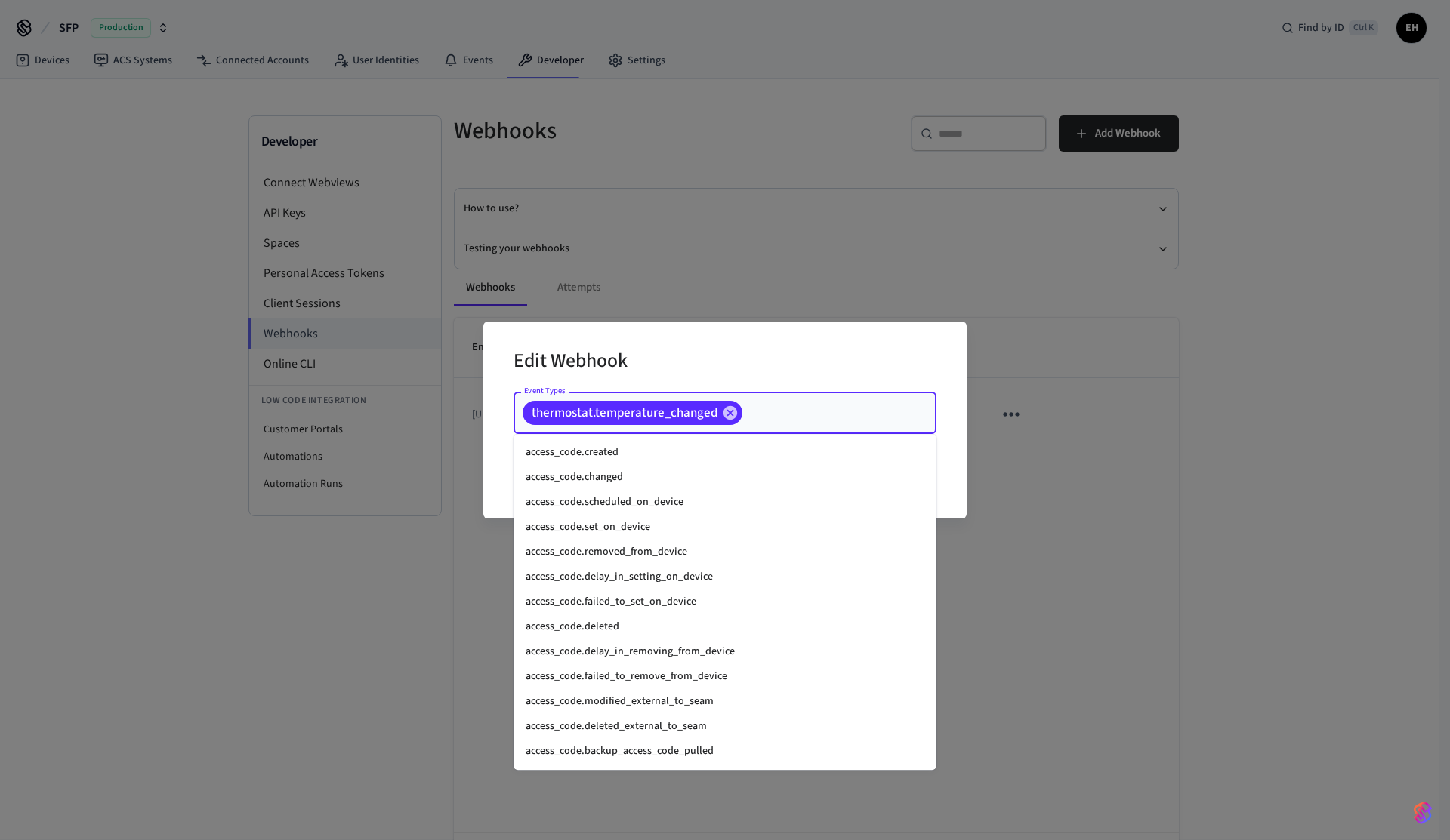
click at [794, 415] on input "Event Types" at bounding box center [816, 413] width 143 height 26
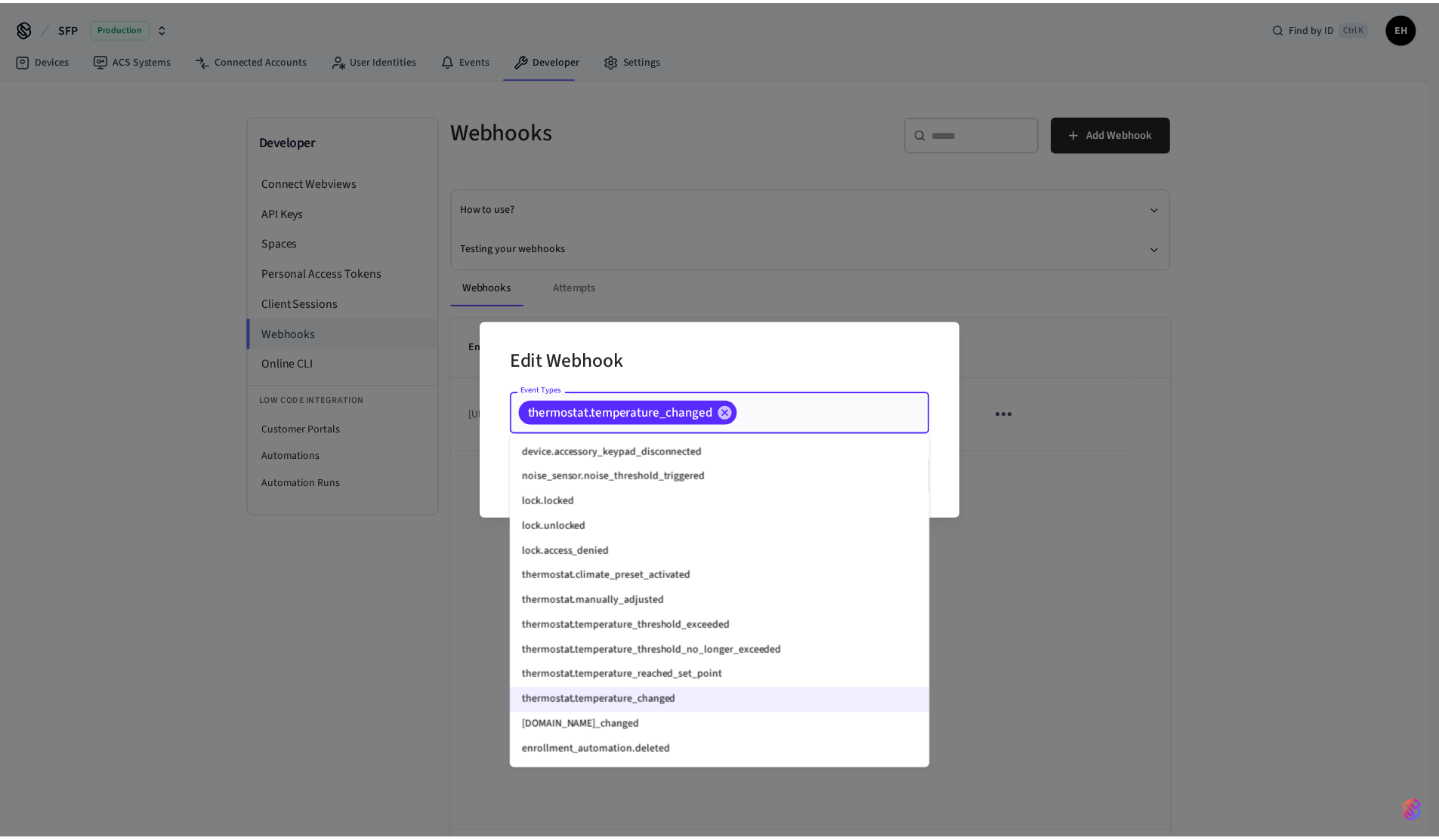
scroll to position [1918, 0]
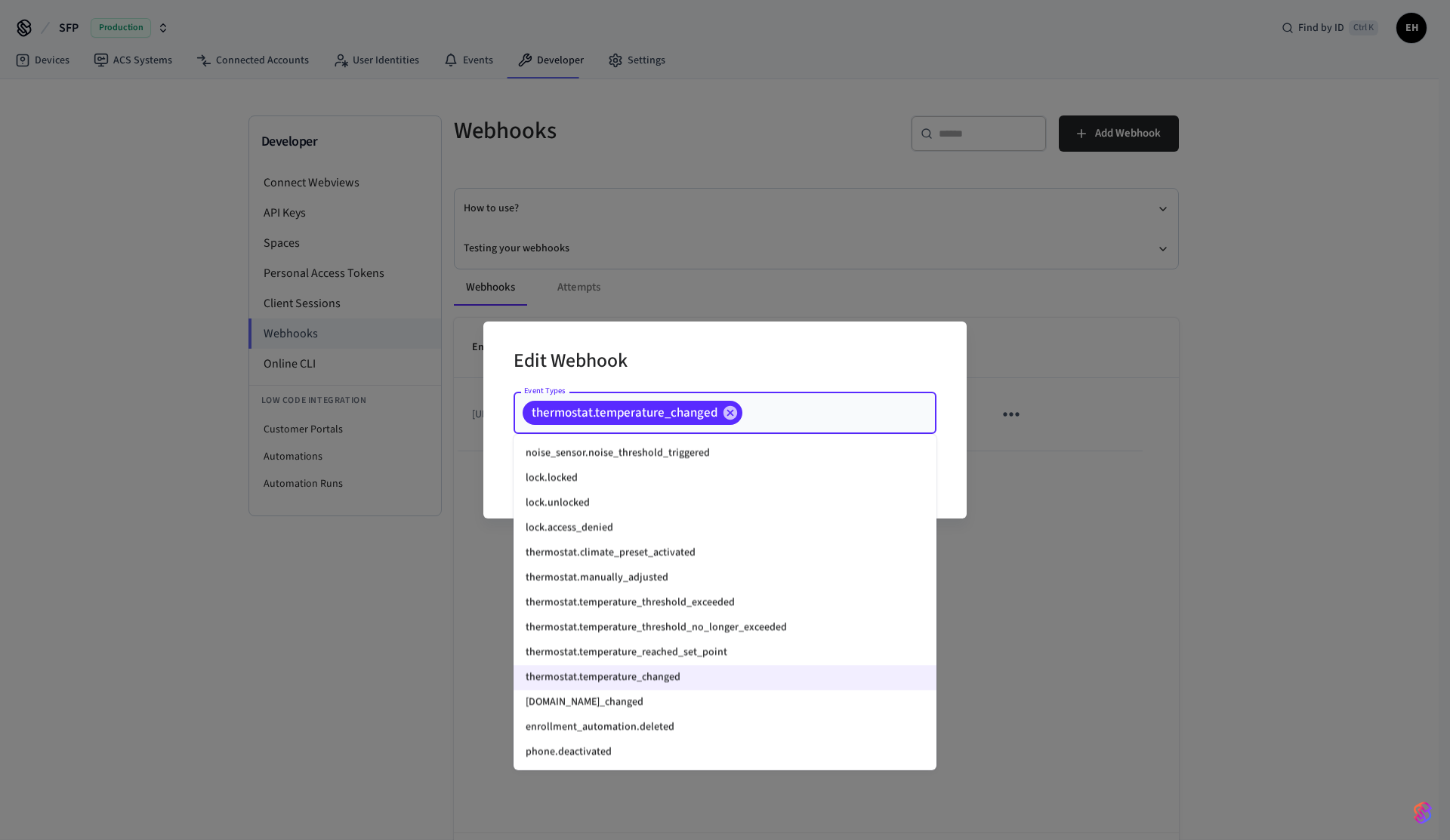
click at [1144, 580] on div "Edit Webhook Event Types thermostat.temperature_changed Event Types Cancel Upda…" at bounding box center [725, 420] width 1450 height 840
